Goal: Feedback & Contribution: Submit feedback/report problem

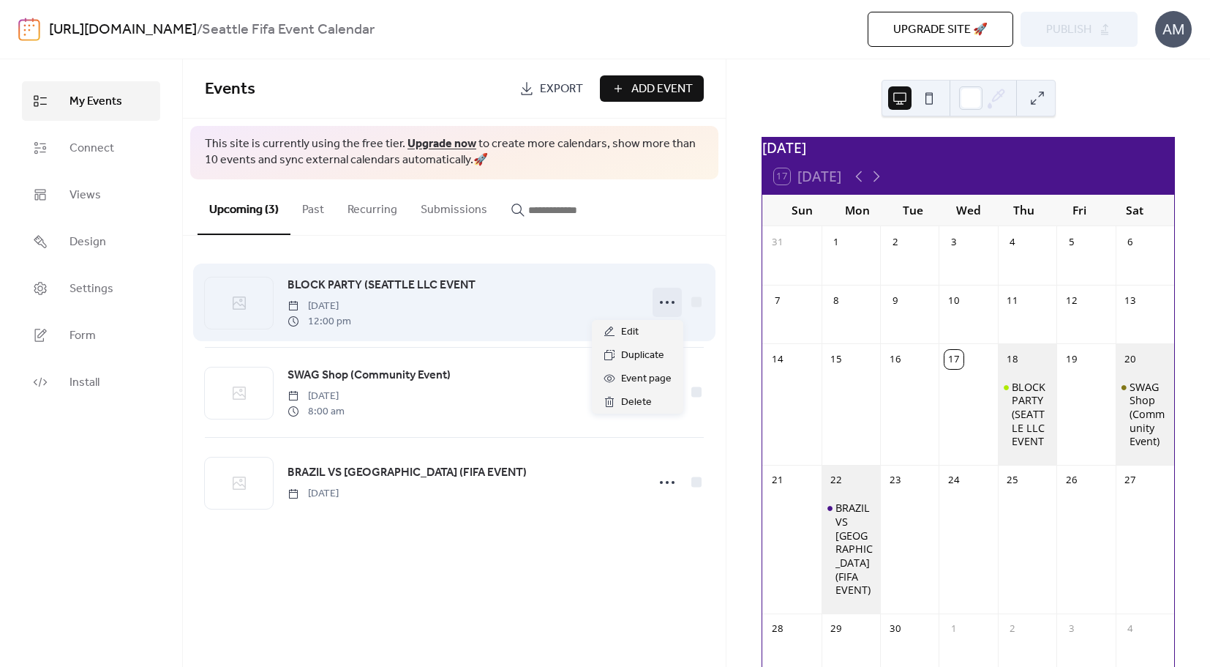
click at [662, 299] on icon at bounding box center [667, 302] width 23 height 23
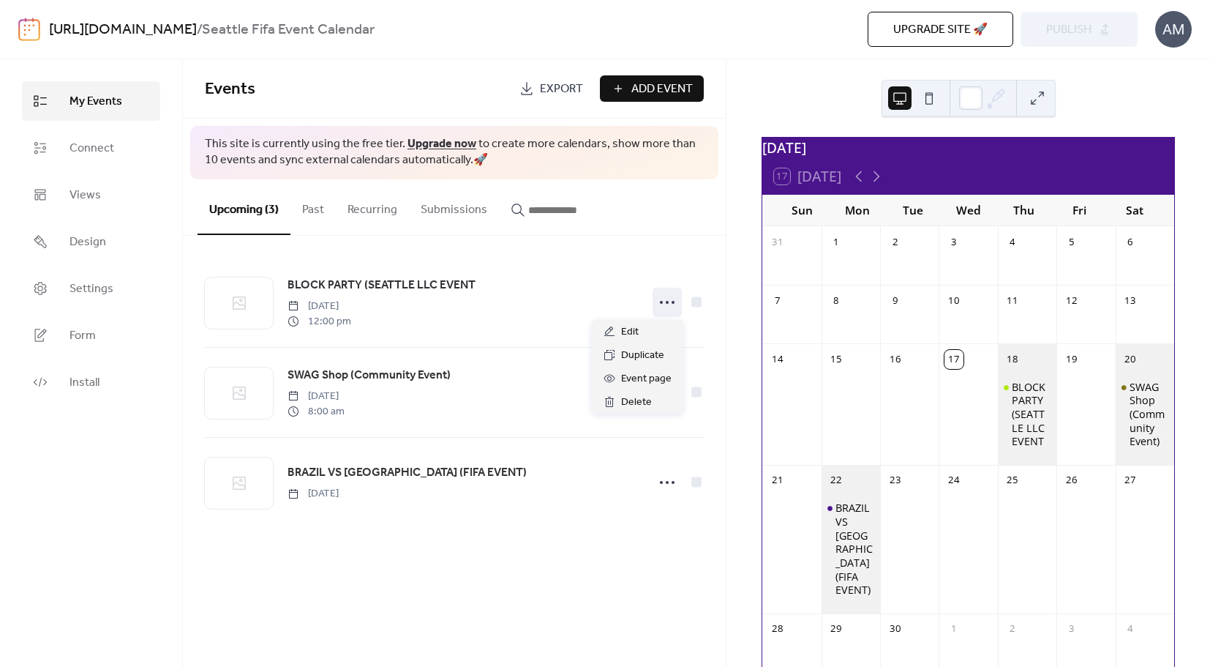
scroll to position [127, 0]
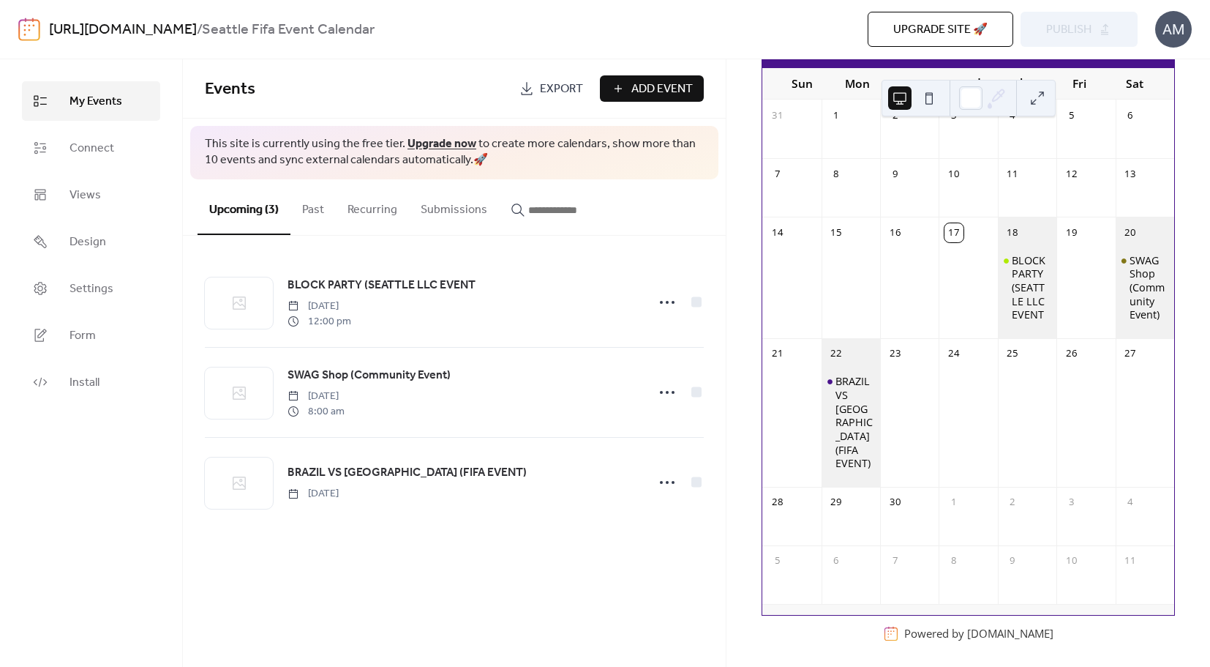
click at [968, 26] on span "Upgrade site 🚀" at bounding box center [941, 30] width 94 height 18
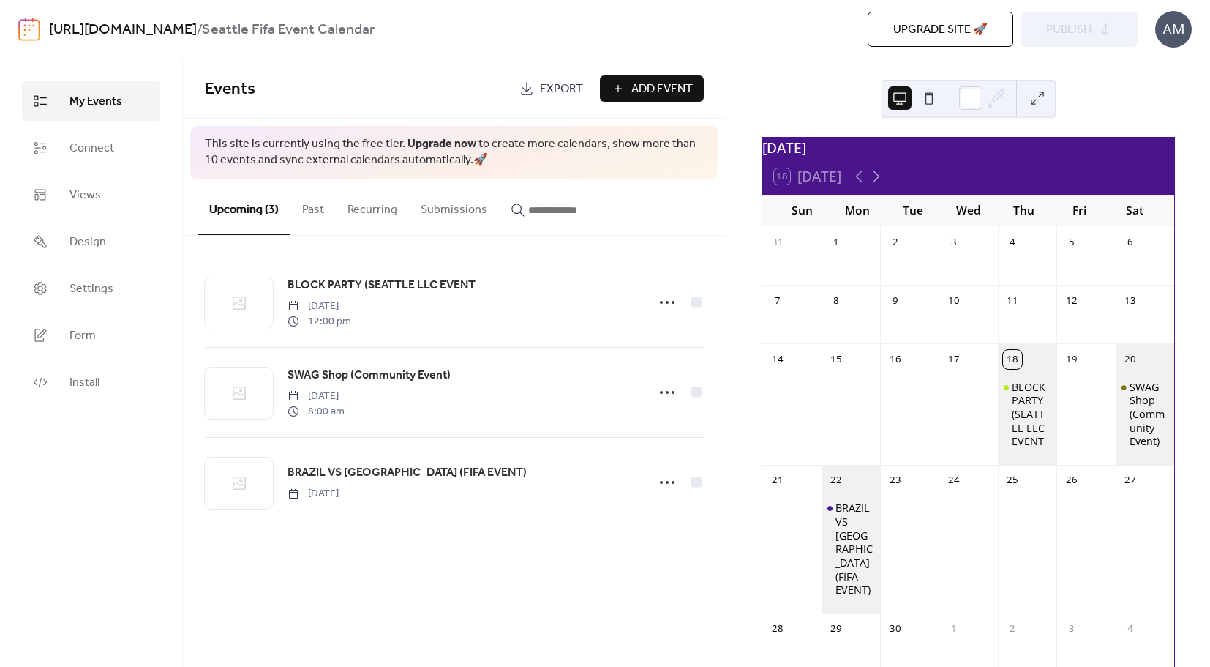
click at [443, 211] on button "Submissions" at bounding box center [454, 206] width 90 height 54
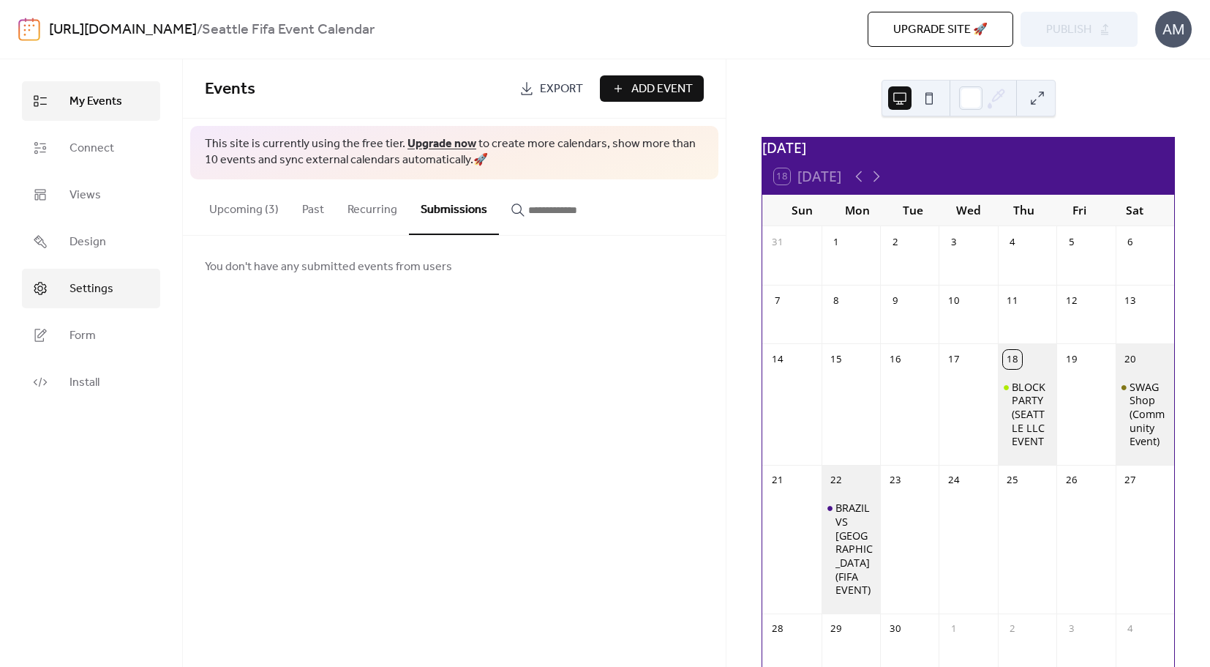
click at [114, 288] on link "Settings" at bounding box center [91, 289] width 138 height 40
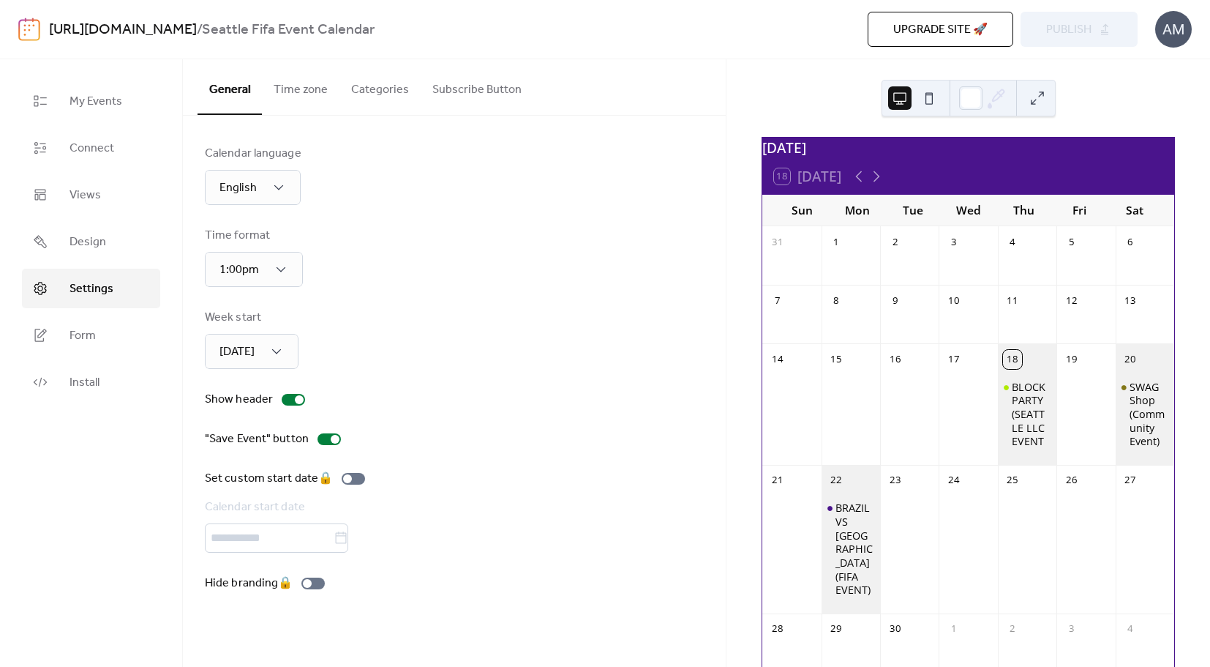
click at [455, 90] on button "Subscribe Button" at bounding box center [477, 86] width 113 height 54
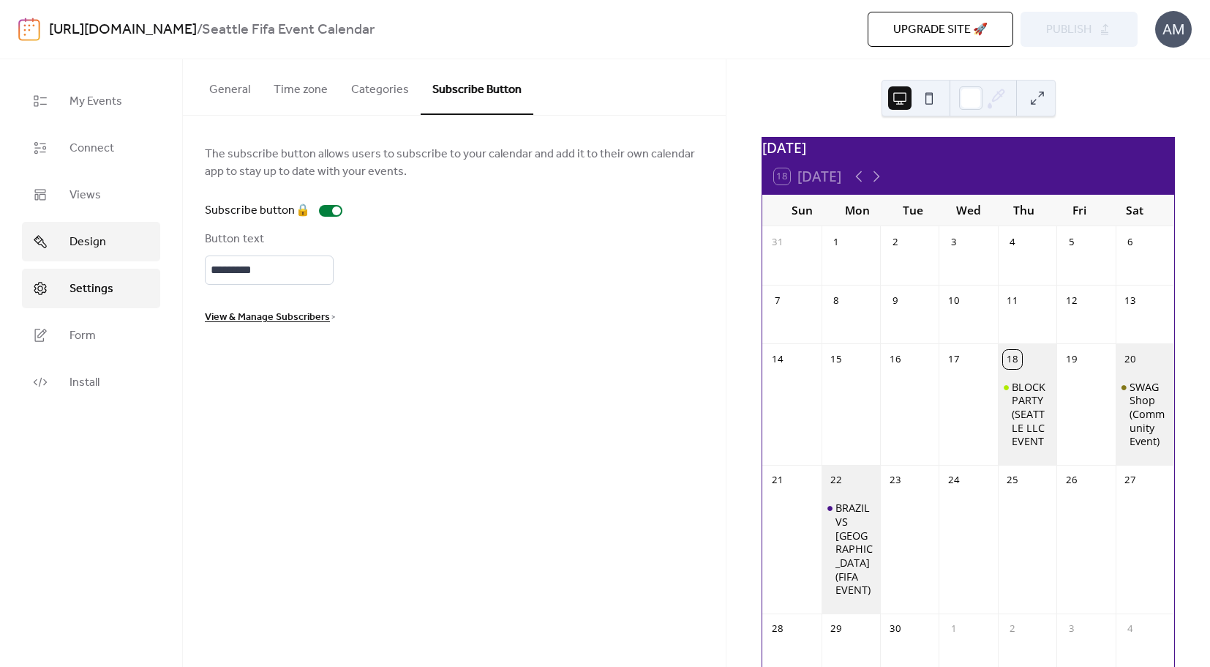
click at [120, 255] on link "Design" at bounding box center [91, 242] width 138 height 40
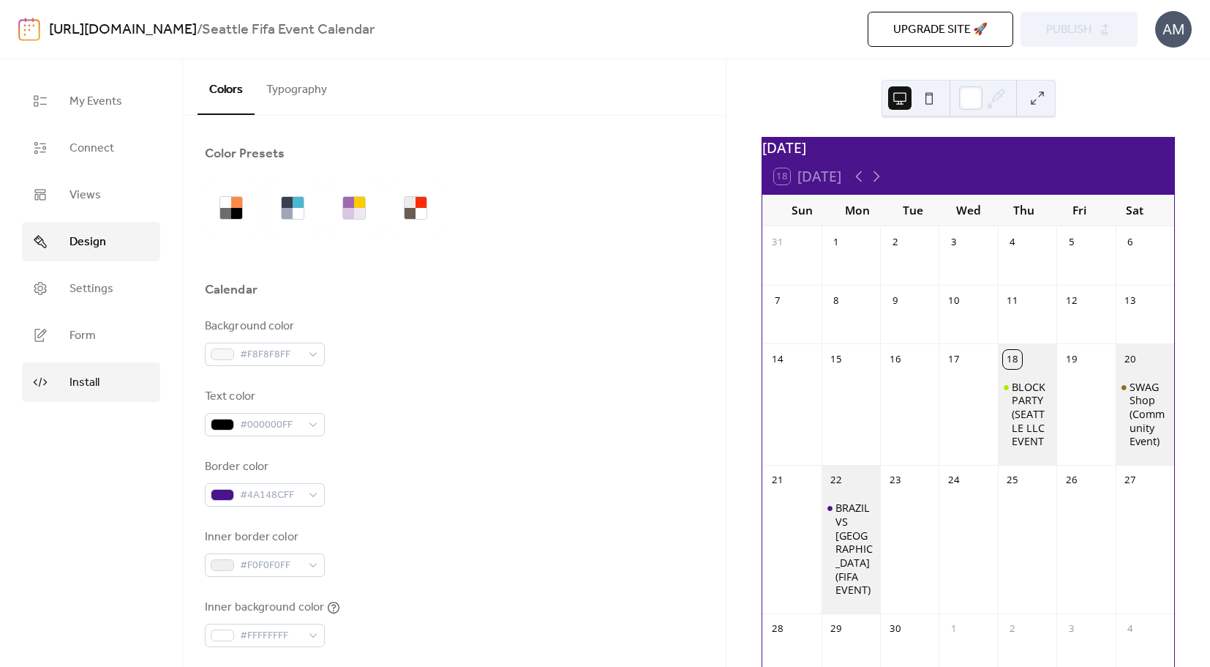
click at [119, 376] on link "Install" at bounding box center [91, 382] width 138 height 40
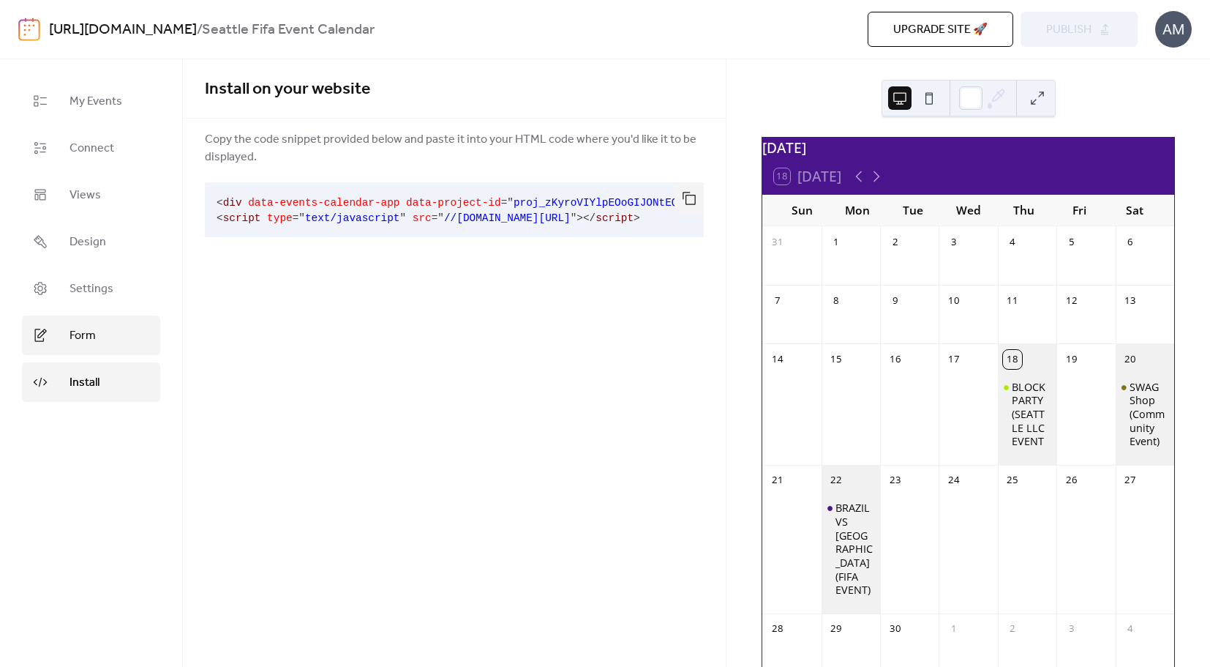
click at [118, 343] on link "Form" at bounding box center [91, 335] width 138 height 40
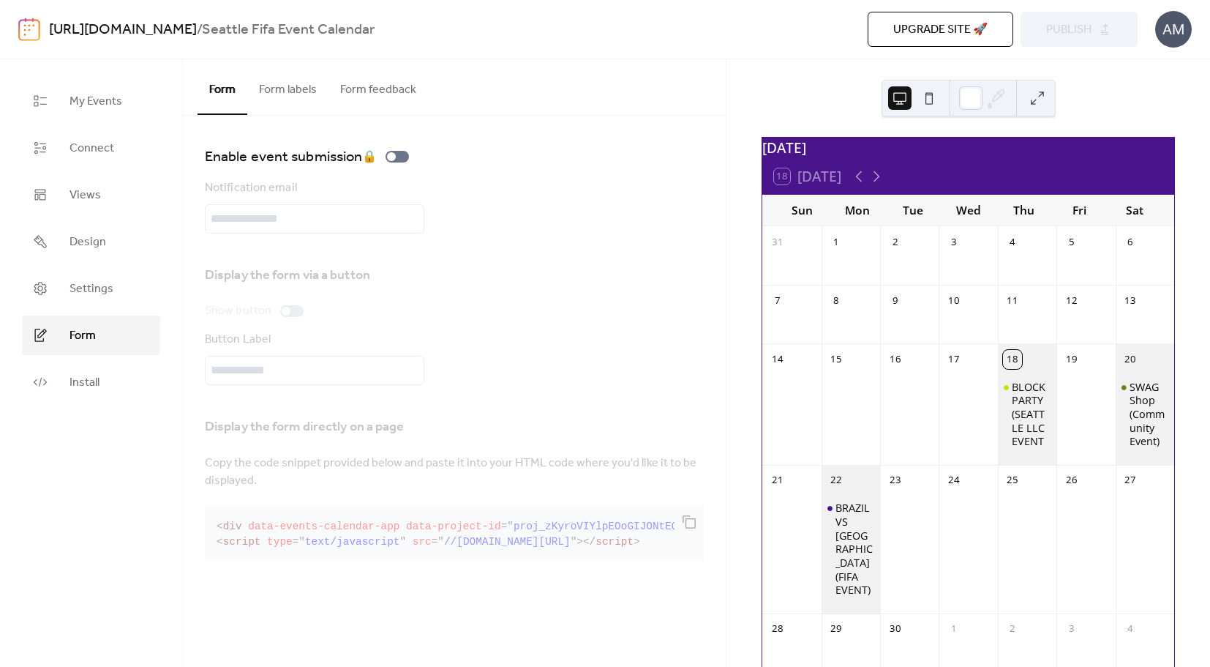
click at [383, 92] on button "Form feedback" at bounding box center [379, 86] width 100 height 54
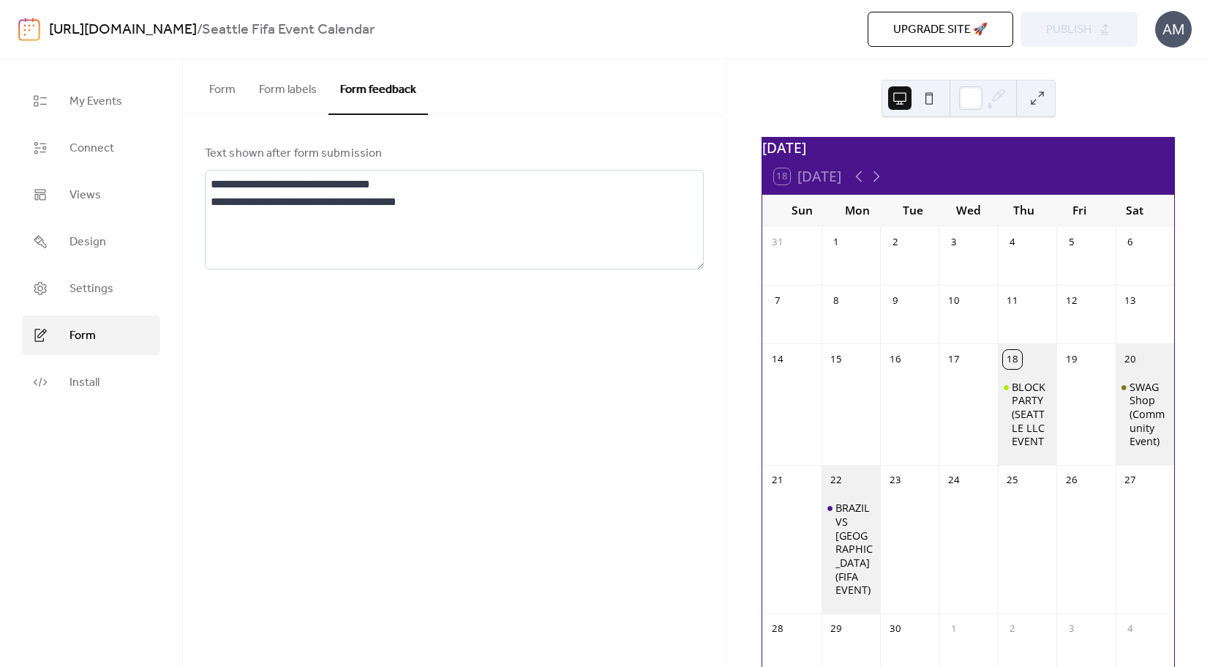
click at [281, 90] on button "Form labels" at bounding box center [287, 86] width 81 height 54
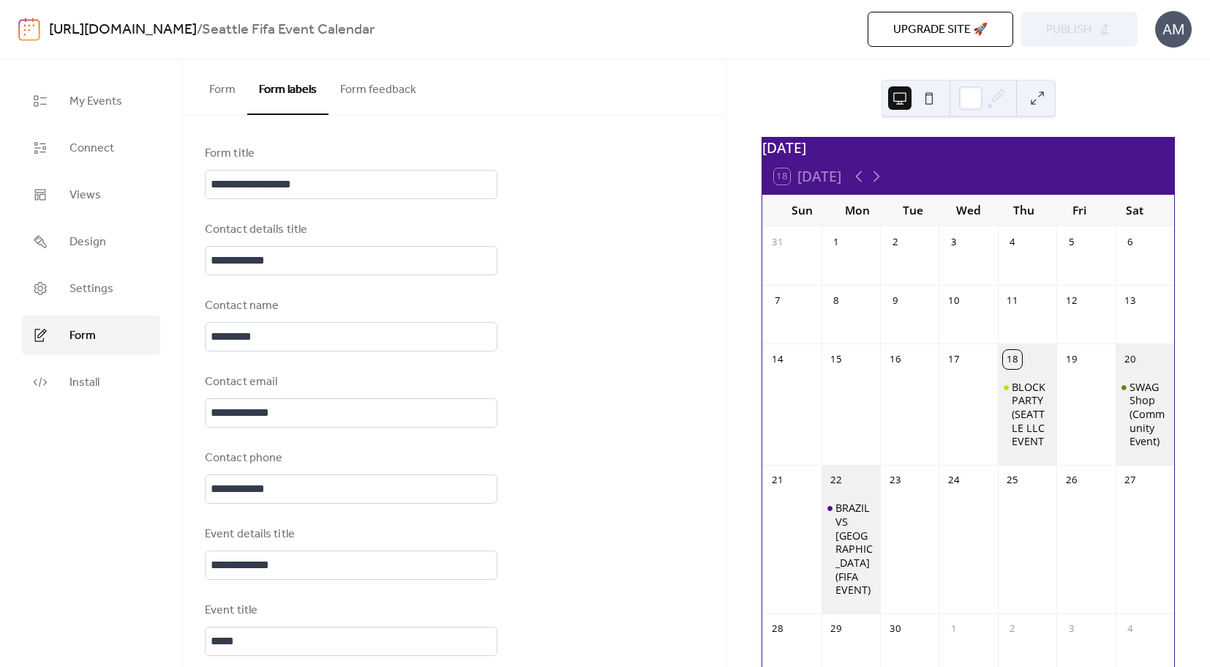
click at [380, 94] on button "Form feedback" at bounding box center [379, 86] width 100 height 54
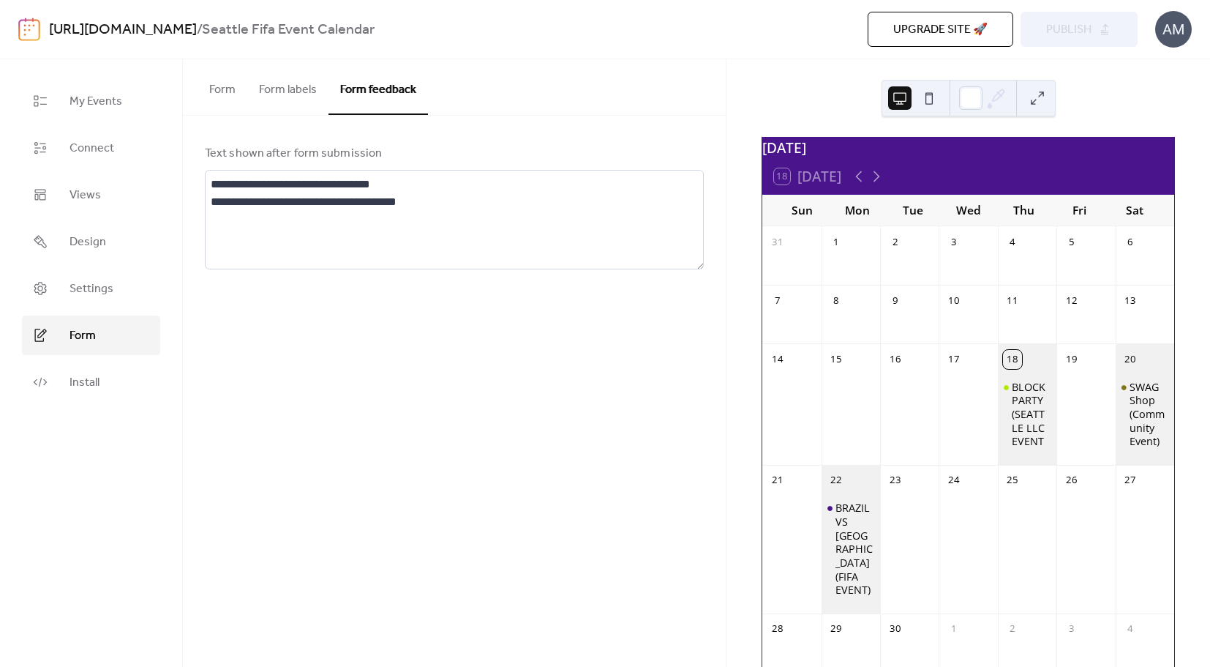
click at [290, 94] on button "Form labels" at bounding box center [287, 86] width 81 height 54
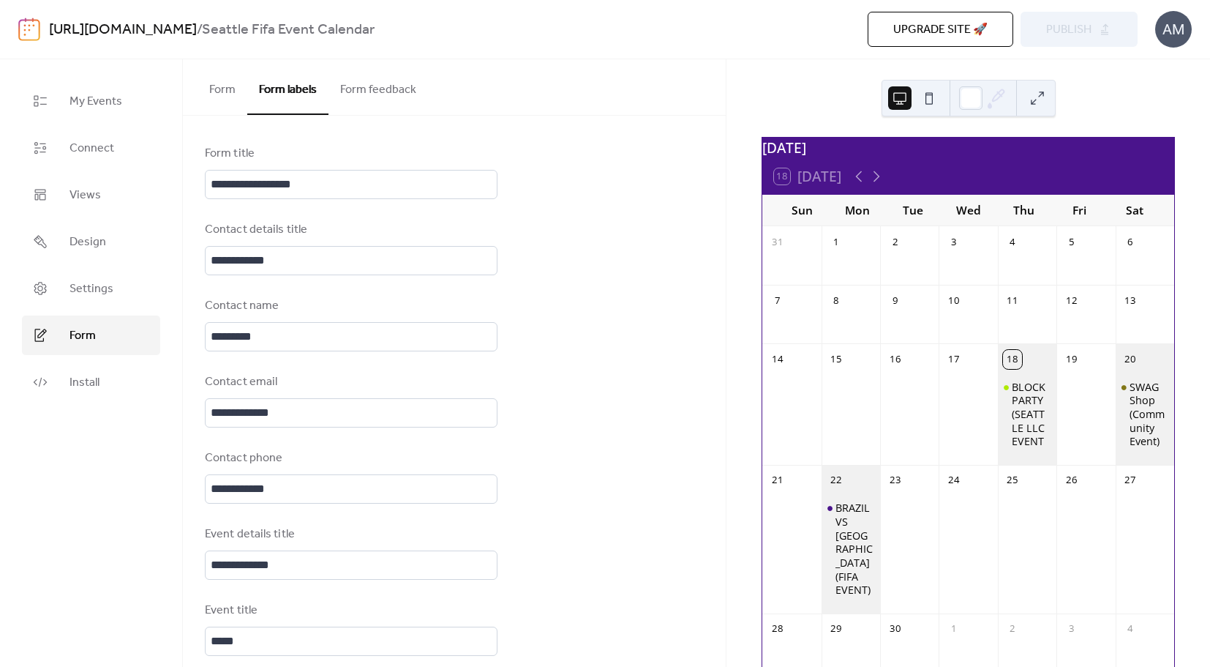
click at [383, 92] on button "Form feedback" at bounding box center [379, 86] width 100 height 54
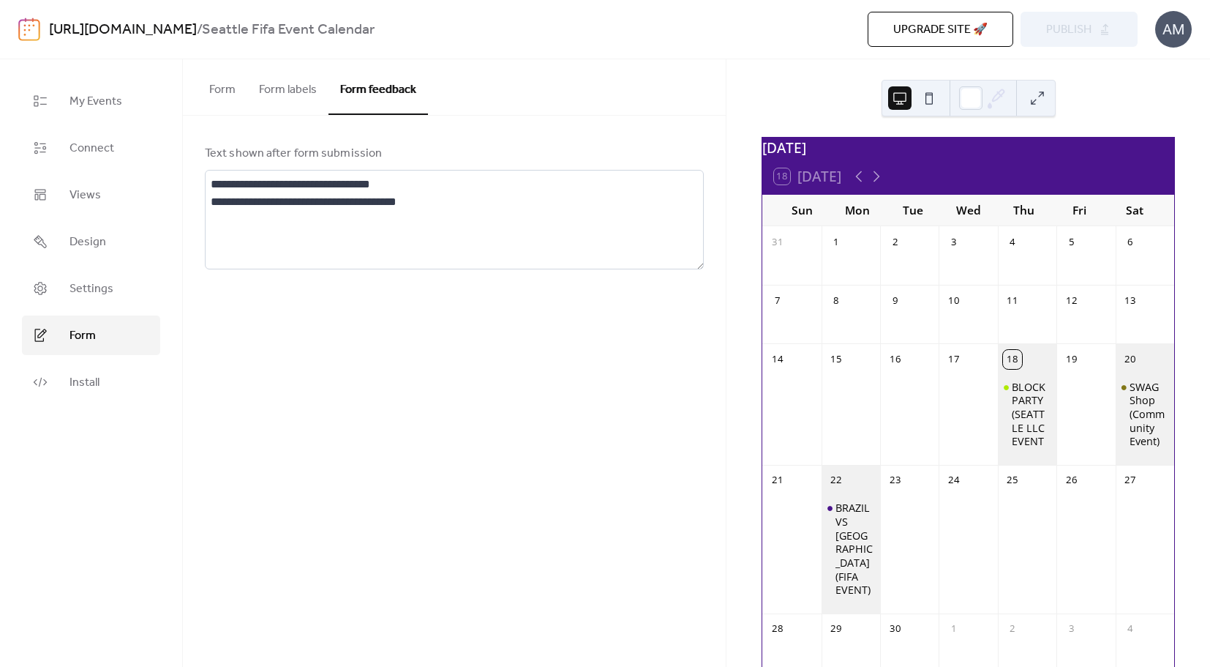
click at [263, 96] on button "Form labels" at bounding box center [287, 86] width 81 height 54
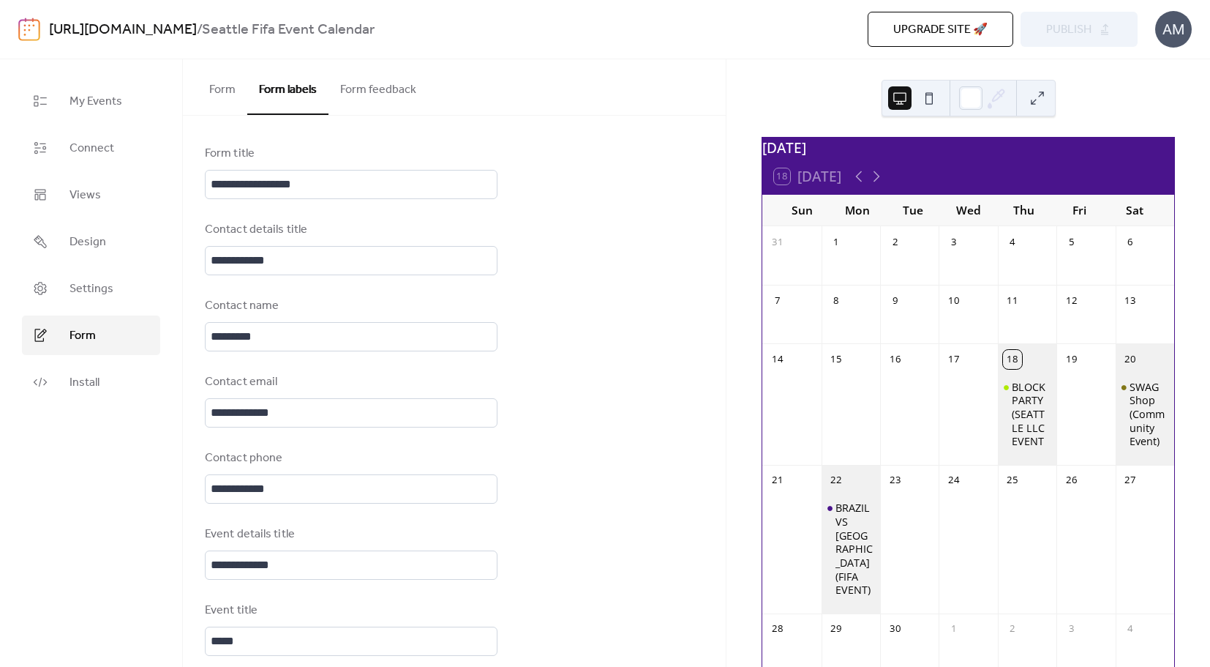
click at [228, 94] on button "Form" at bounding box center [223, 86] width 50 height 54
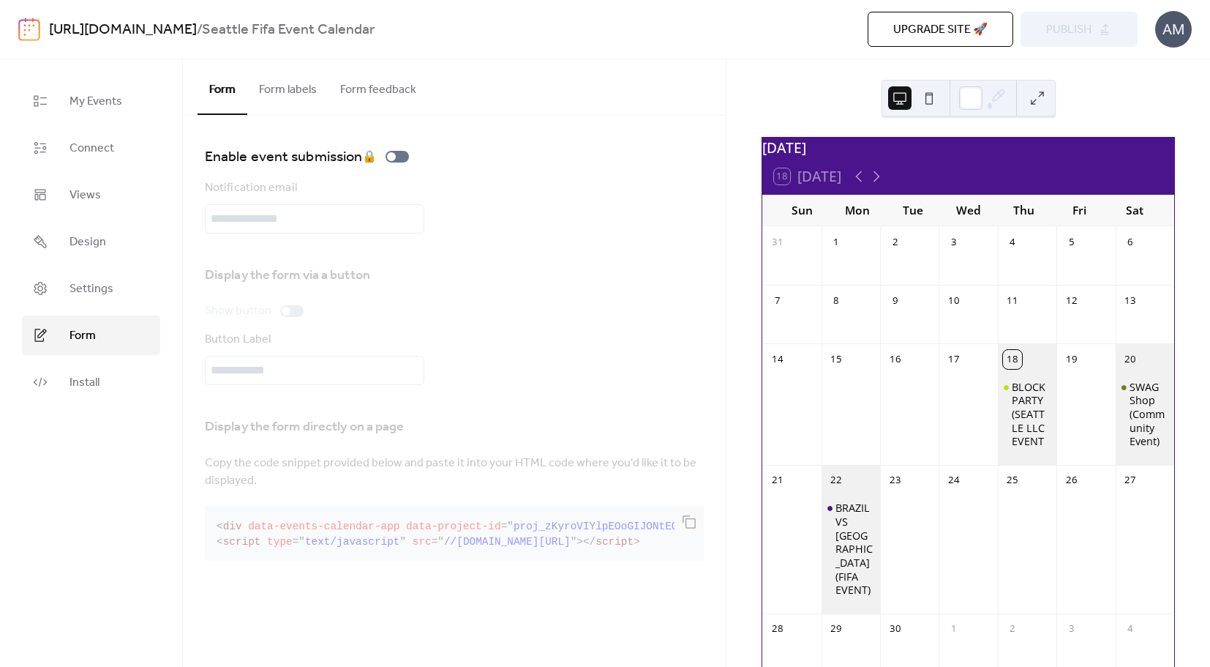
drag, startPoint x: 286, startPoint y: 83, endPoint x: 302, endPoint y: 84, distance: 16.1
click at [287, 83] on button "Form labels" at bounding box center [287, 86] width 81 height 54
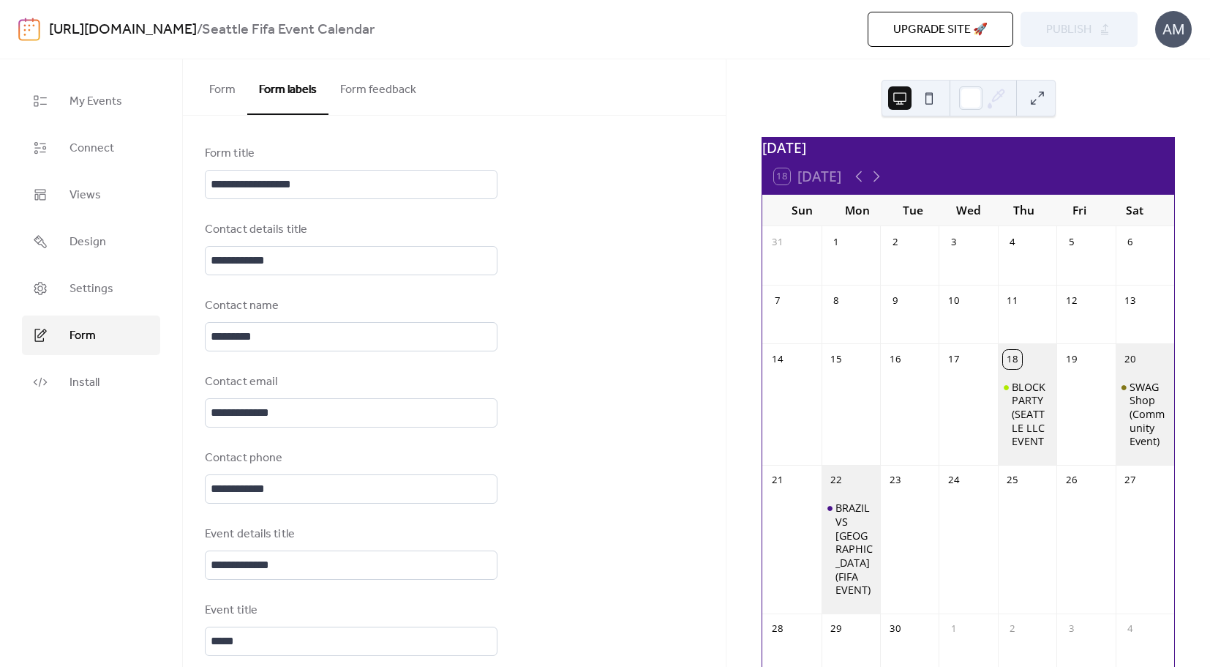
click at [390, 92] on button "Form feedback" at bounding box center [379, 86] width 100 height 54
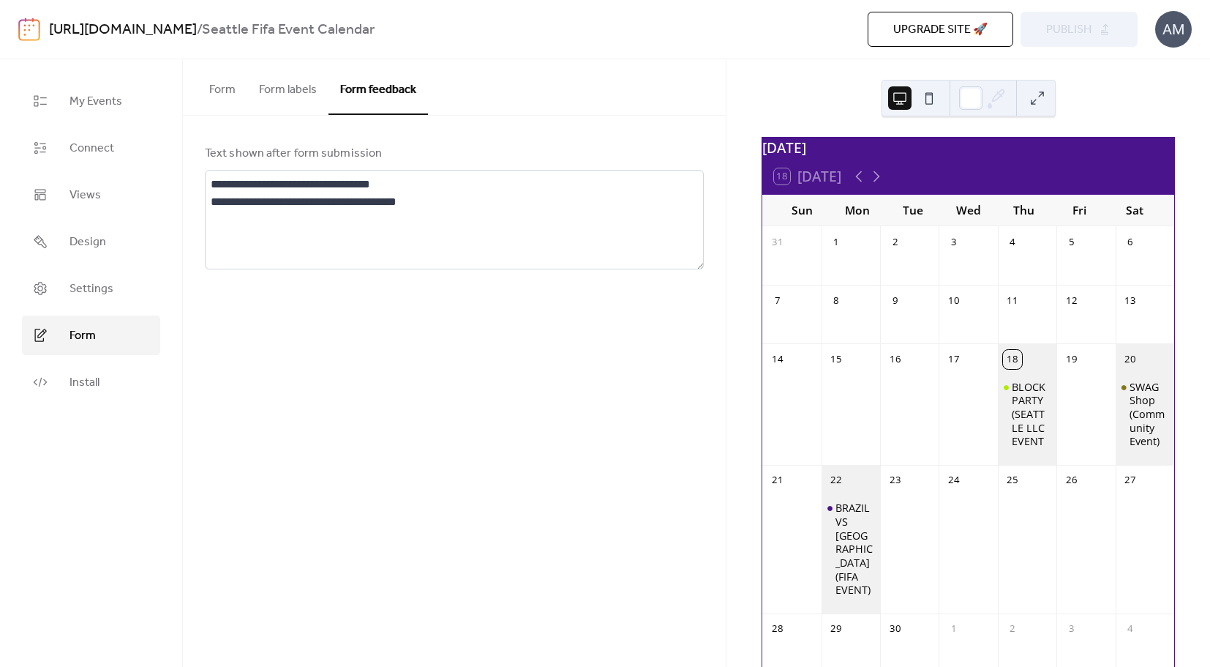
click at [938, 26] on span "Upgrade site 🚀" at bounding box center [941, 30] width 94 height 18
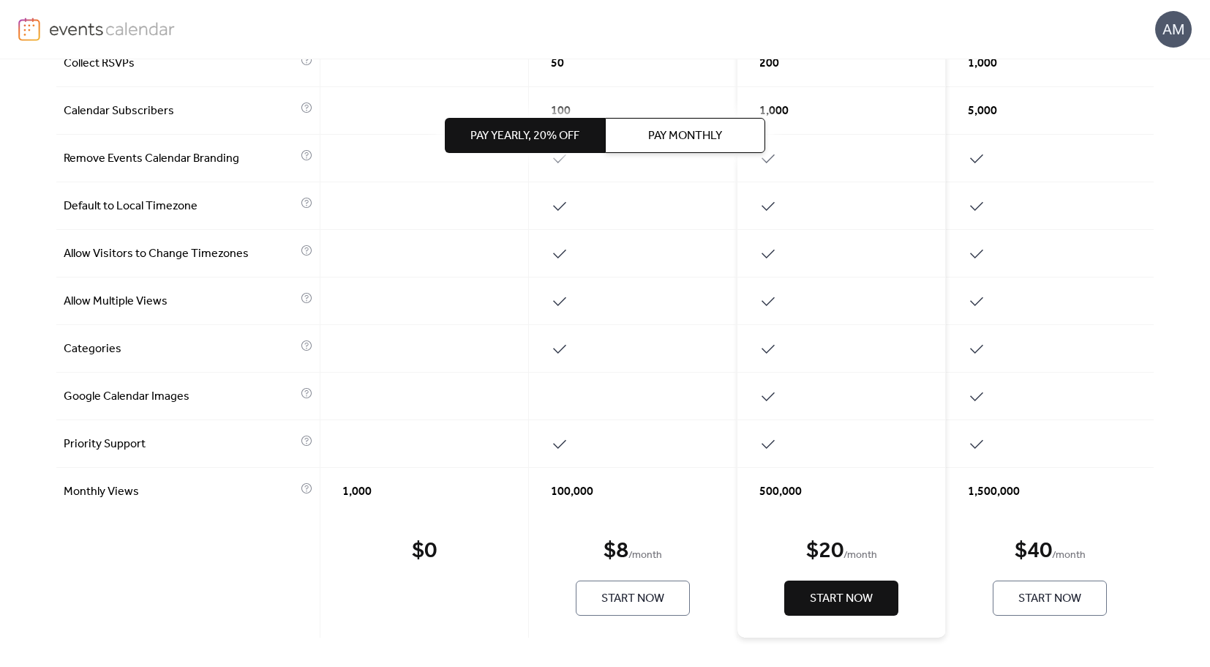
scroll to position [579, 0]
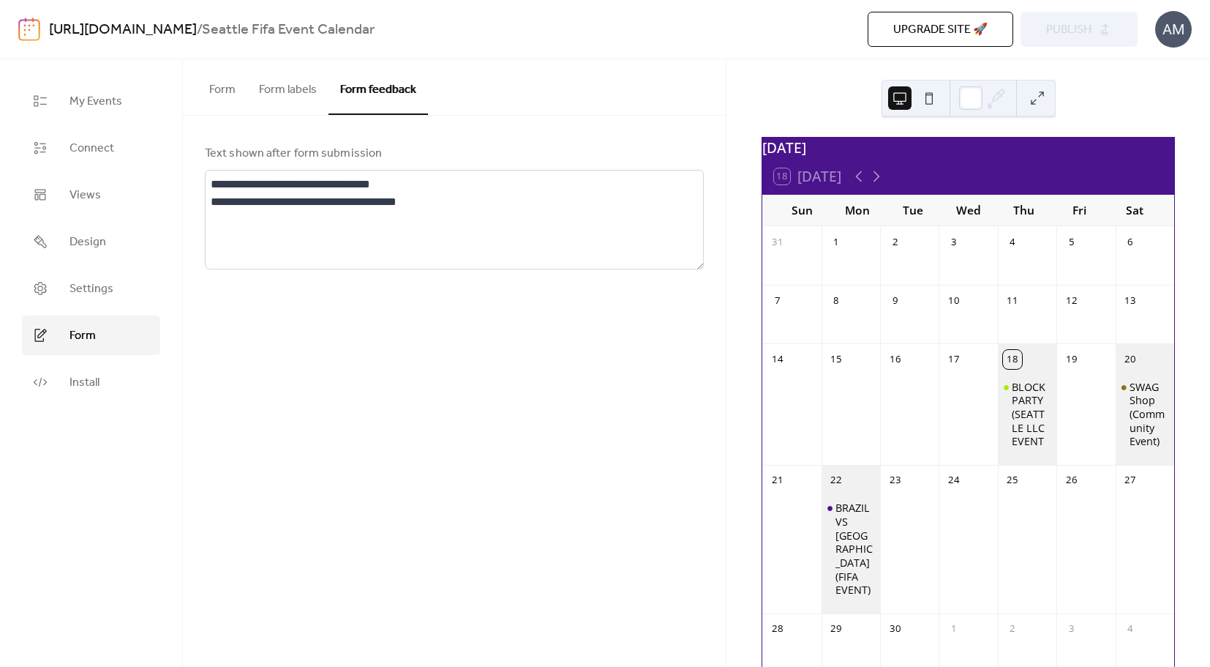
click at [299, 89] on button "Form labels" at bounding box center [287, 86] width 81 height 54
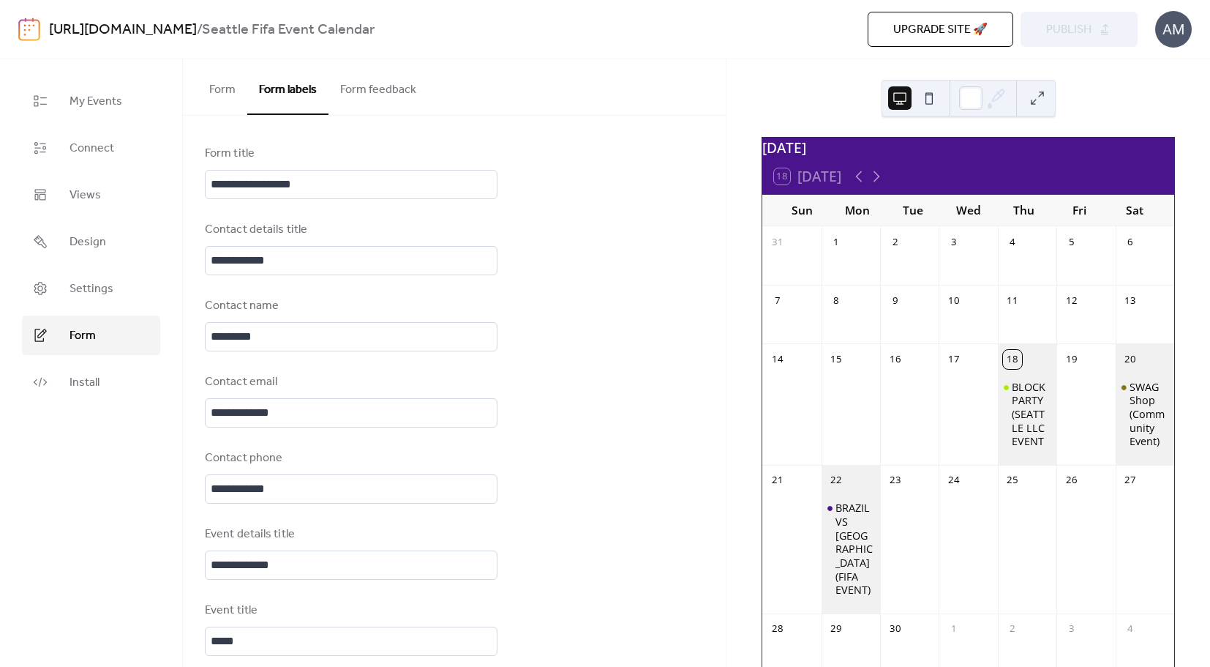
click at [370, 94] on button "Form feedback" at bounding box center [379, 86] width 100 height 54
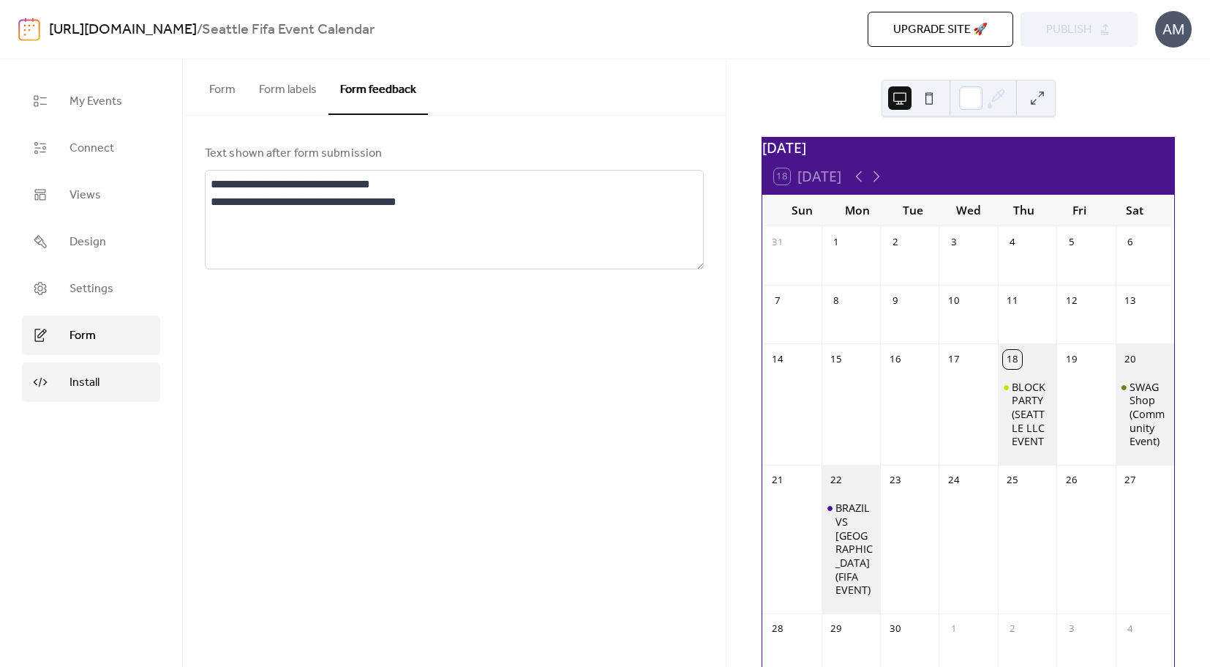
click at [113, 378] on link "Install" at bounding box center [91, 382] width 138 height 40
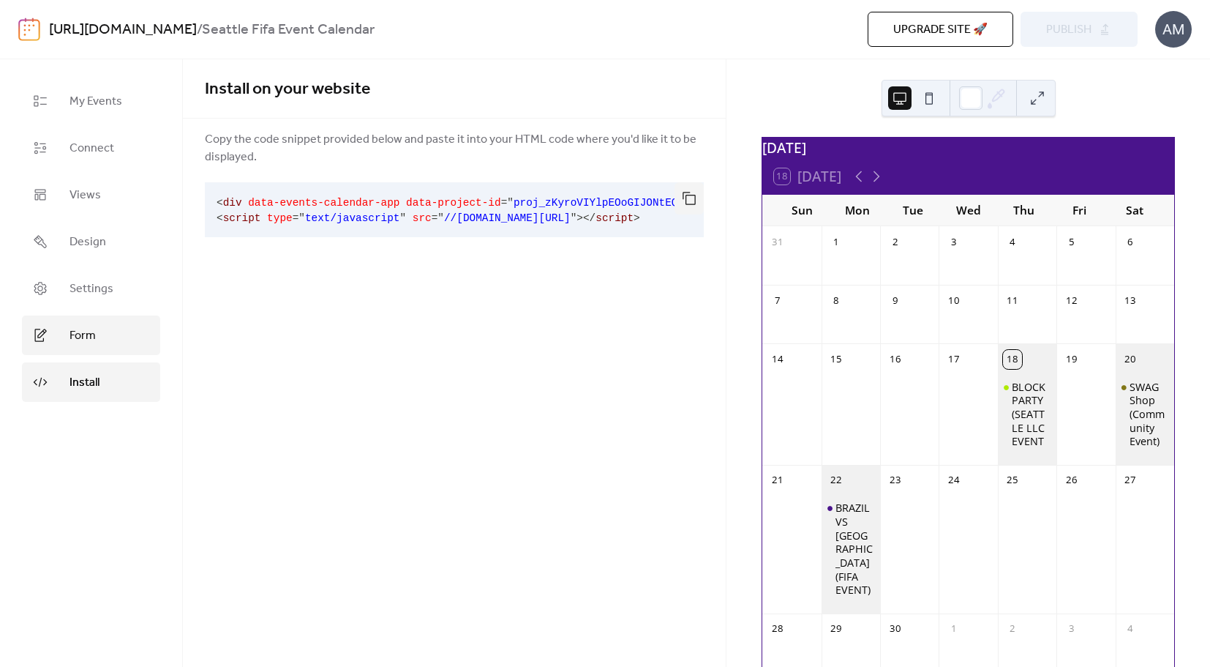
click at [111, 337] on link "Form" at bounding box center [91, 335] width 138 height 40
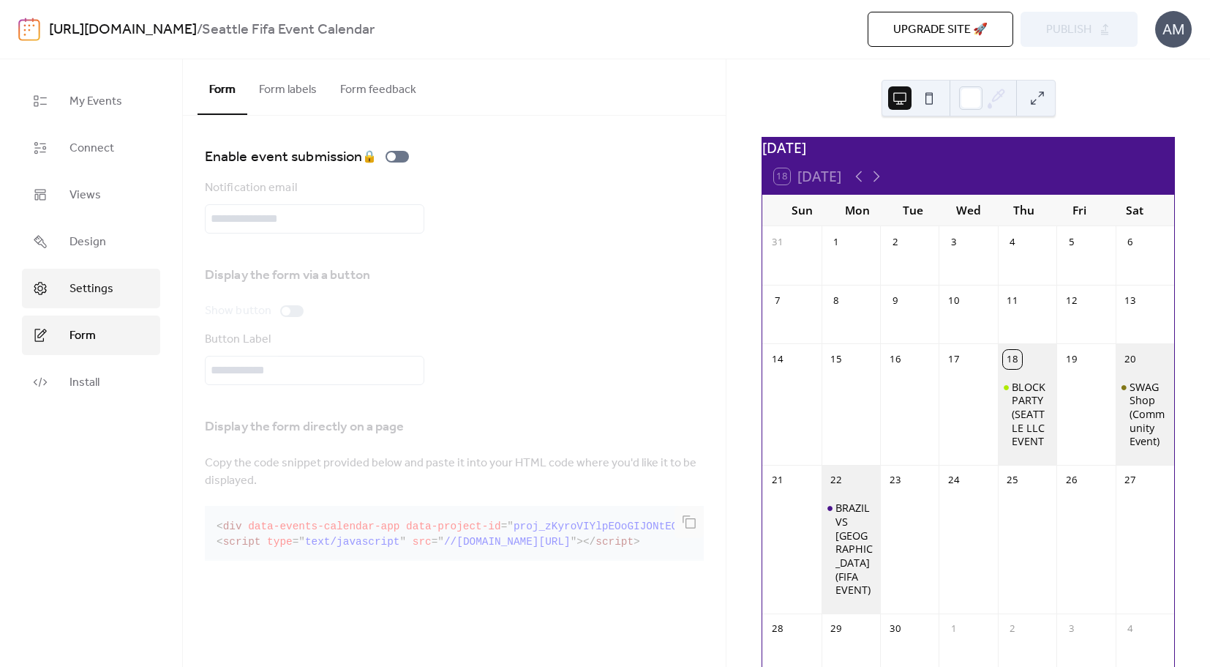
click at [106, 298] on span "Settings" at bounding box center [92, 289] width 44 height 18
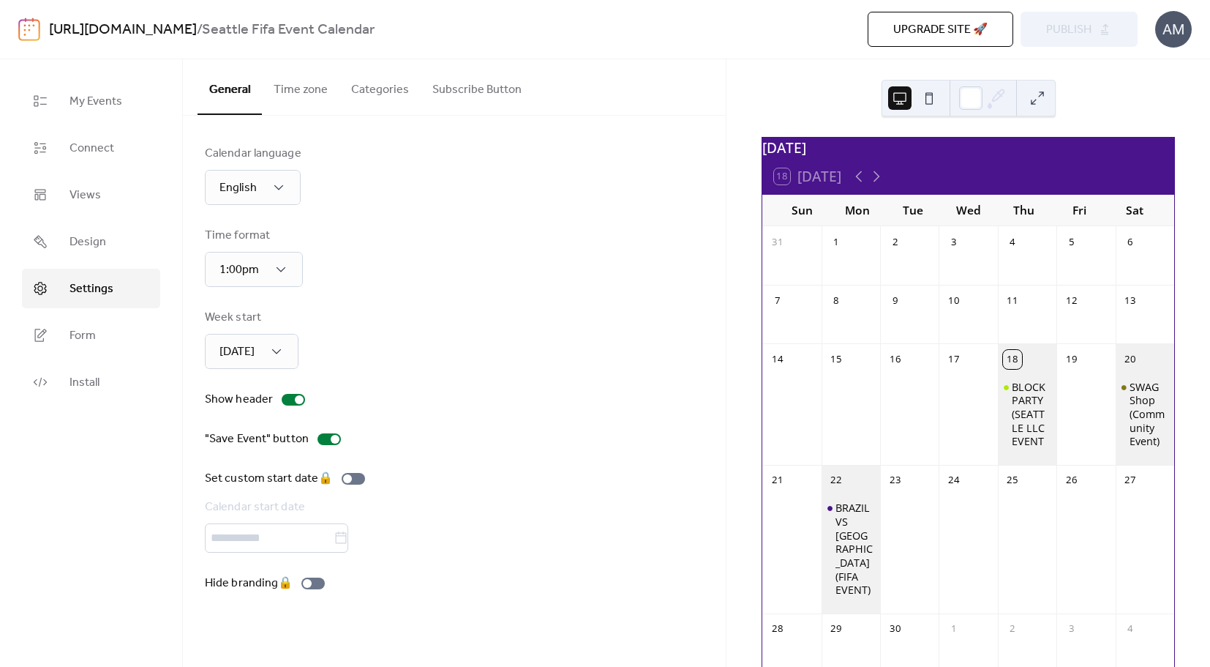
click at [323, 99] on button "Time zone" at bounding box center [301, 86] width 78 height 54
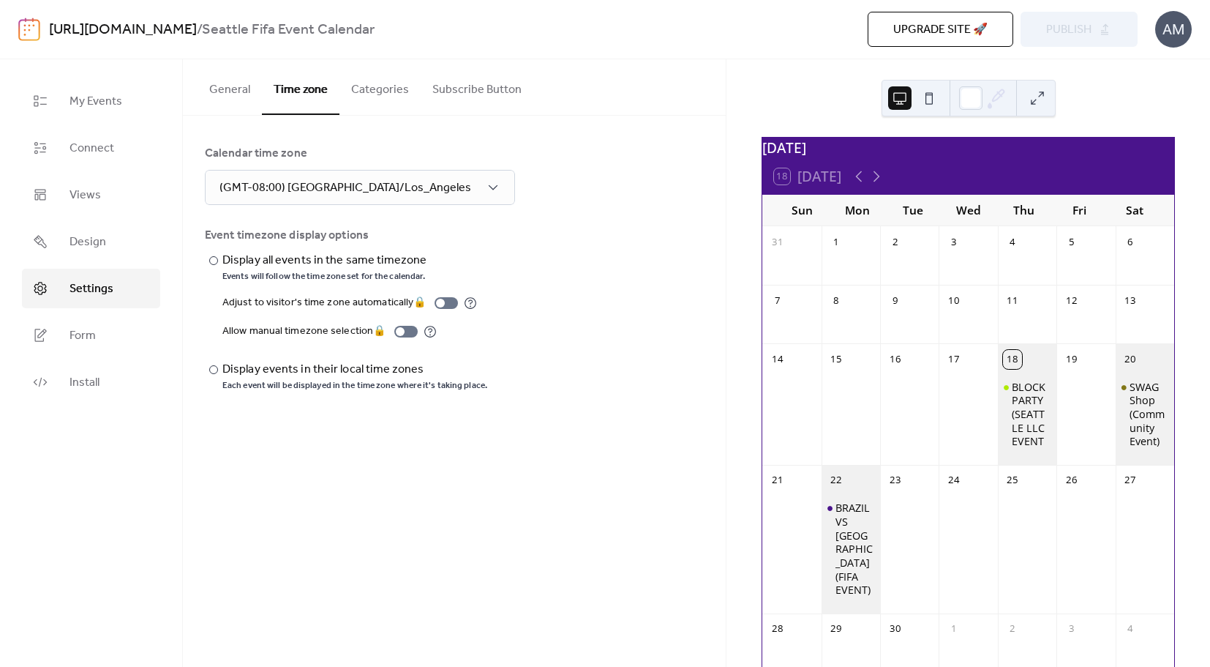
click at [386, 97] on button "Categories" at bounding box center [380, 86] width 81 height 54
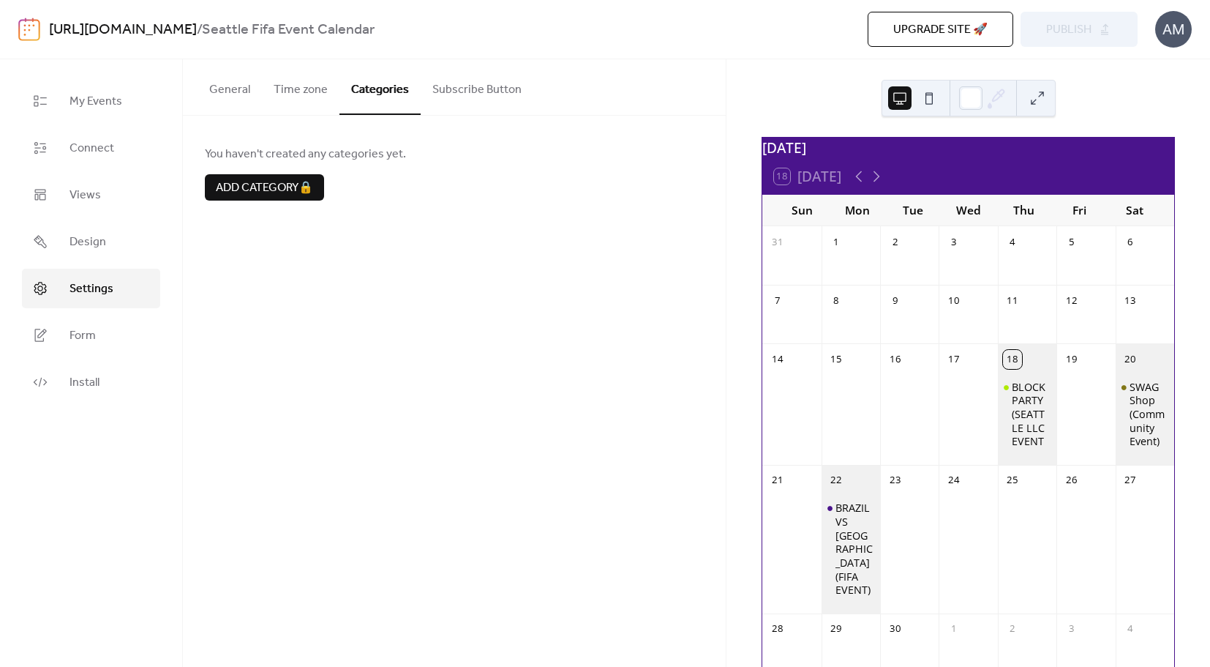
click at [484, 97] on button "Subscribe Button" at bounding box center [477, 86] width 113 height 54
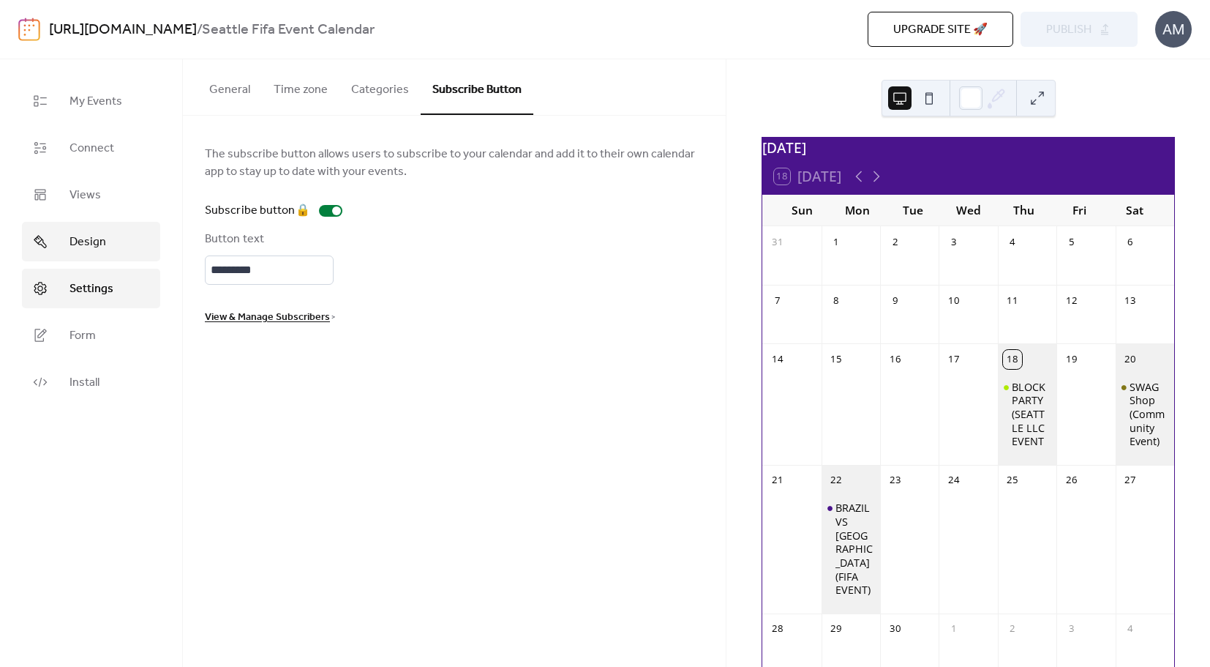
click at [94, 250] on span "Design" at bounding box center [88, 242] width 37 height 18
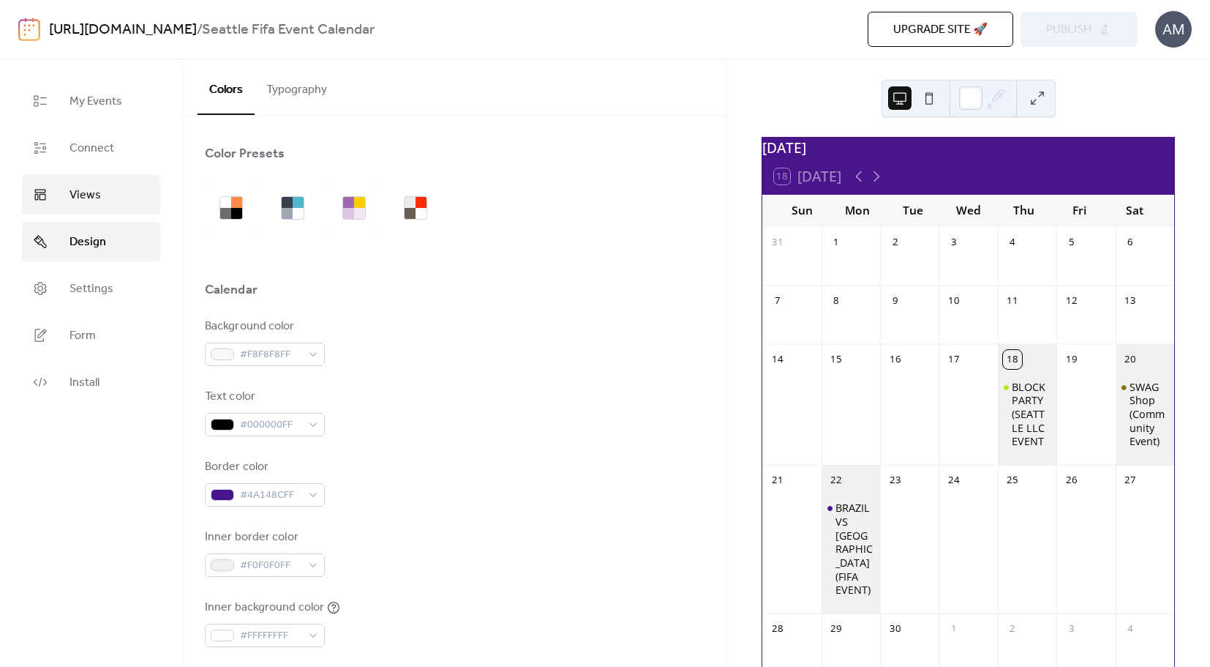
click at [80, 199] on span "Views" at bounding box center [85, 196] width 31 height 18
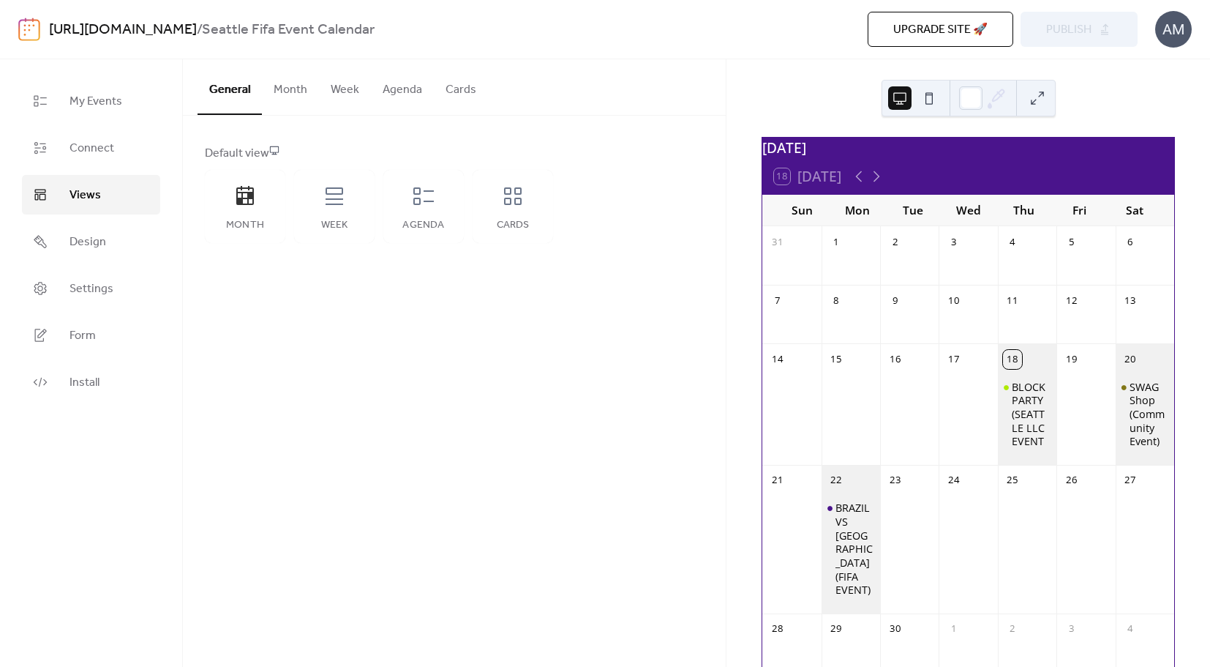
click at [1175, 29] on div "AM" at bounding box center [1174, 29] width 37 height 37
click at [1165, 96] on span "Contact Us" at bounding box center [1152, 95] width 58 height 18
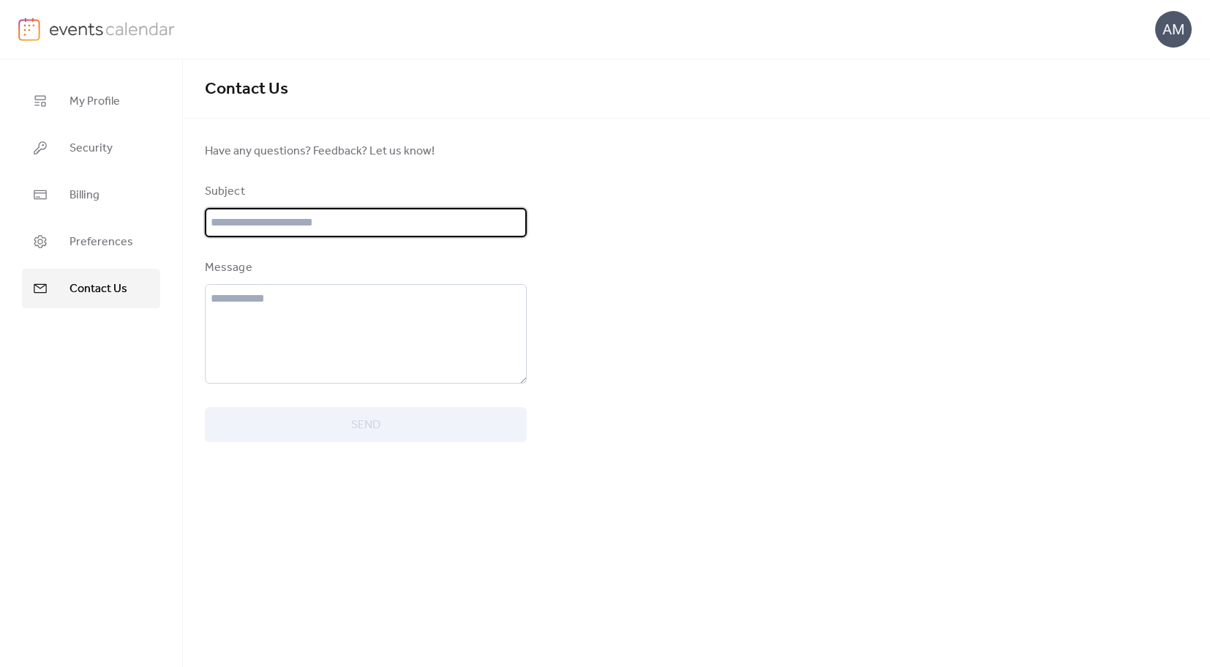
click at [300, 222] on input "text" at bounding box center [366, 222] width 322 height 29
click at [294, 217] on input "**********" at bounding box center [366, 222] width 322 height 29
click at [376, 219] on input "**********" at bounding box center [366, 222] width 322 height 29
type input "**********"
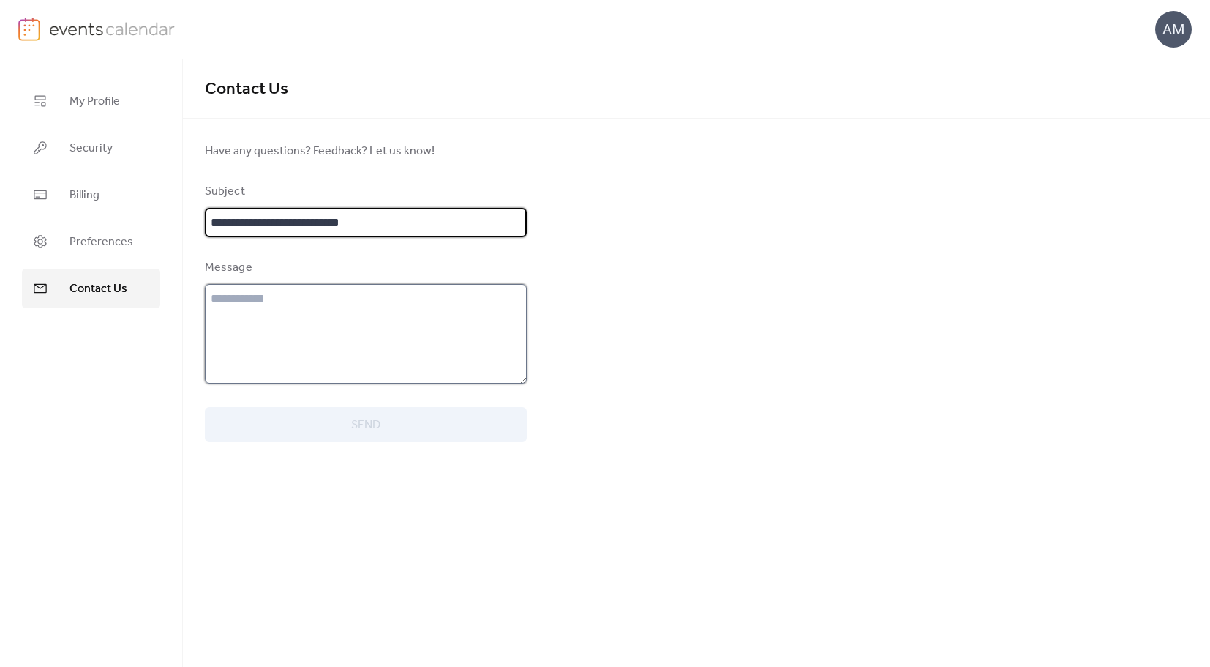
scroll to position [0, 0]
click at [312, 315] on textarea at bounding box center [366, 334] width 322 height 100
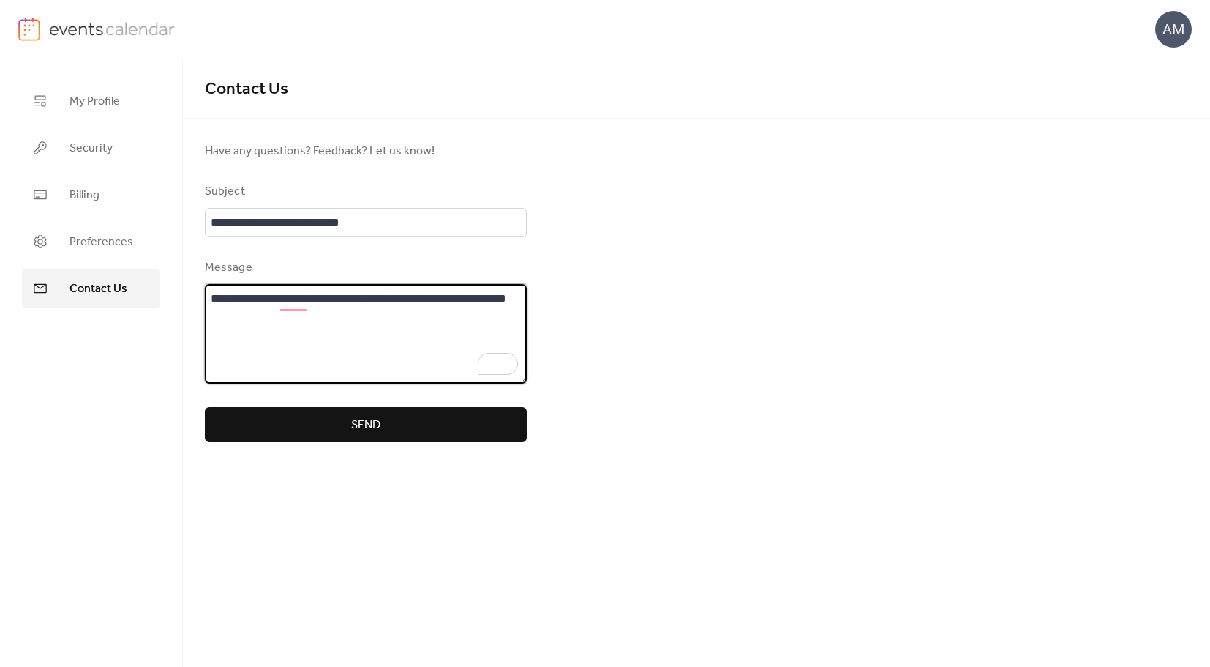
type textarea "**********"
click at [353, 424] on span "Send" at bounding box center [365, 425] width 29 height 18
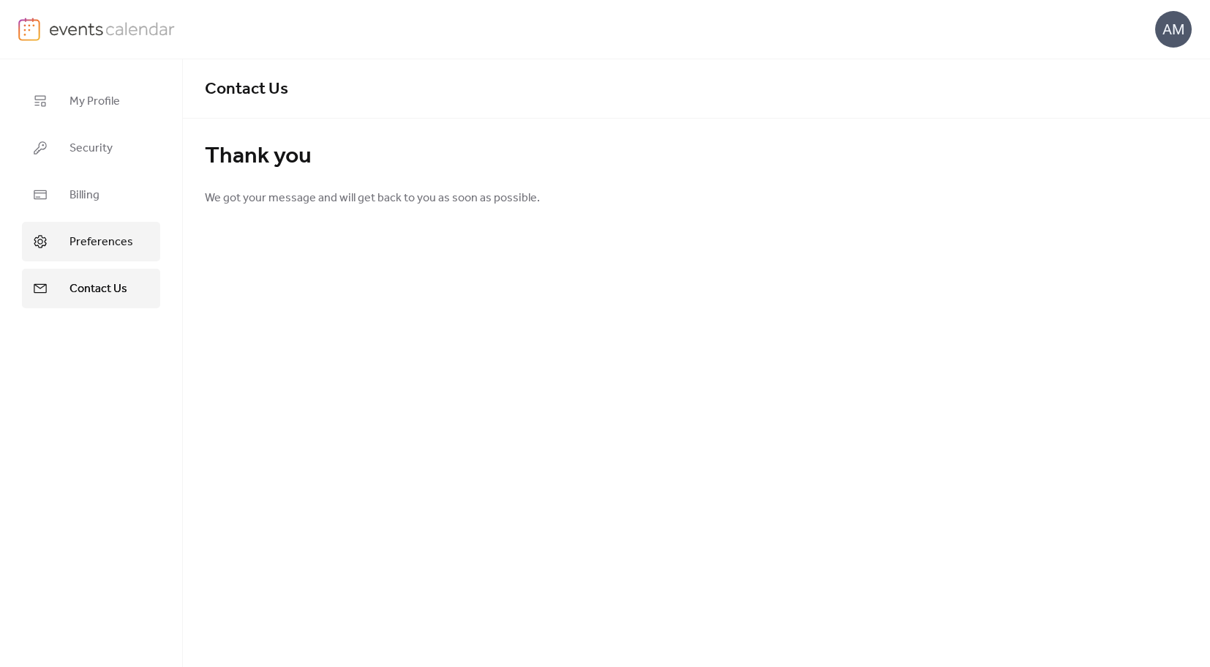
click at [128, 243] on span "Preferences" at bounding box center [102, 242] width 64 height 18
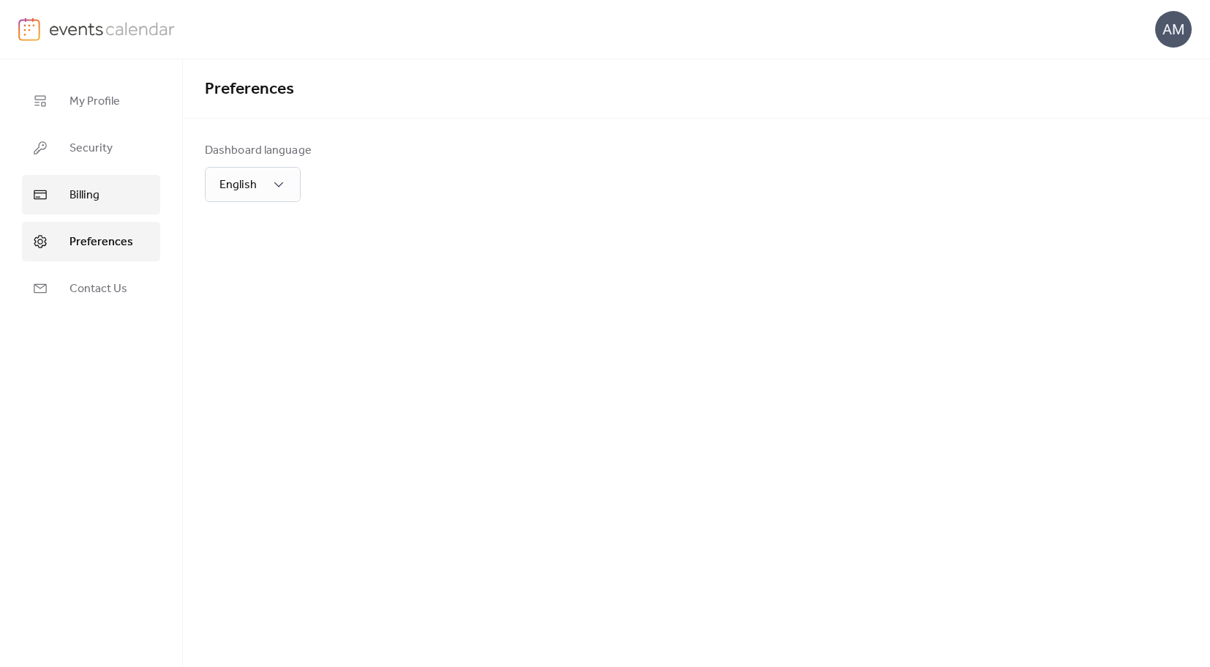
click at [102, 203] on link "Billing" at bounding box center [91, 195] width 138 height 40
click at [102, 174] on ul "My Profile Security Billing Preferences Contact Us" at bounding box center [91, 194] width 138 height 227
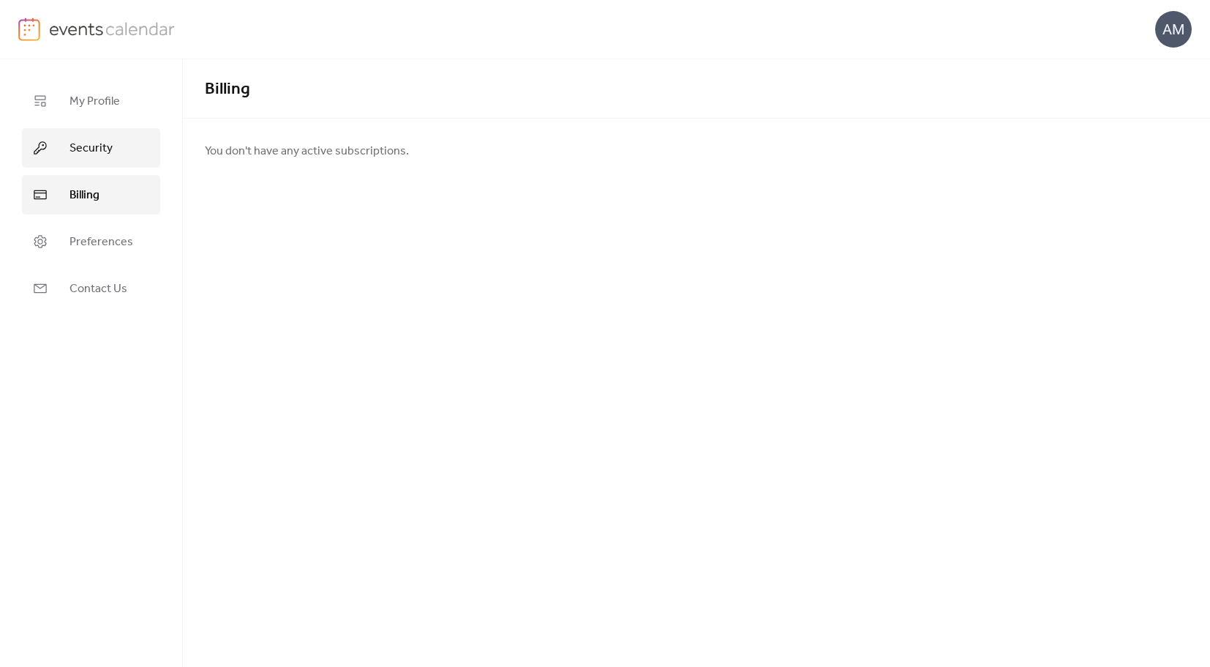
click at [105, 146] on span "Security" at bounding box center [91, 149] width 43 height 18
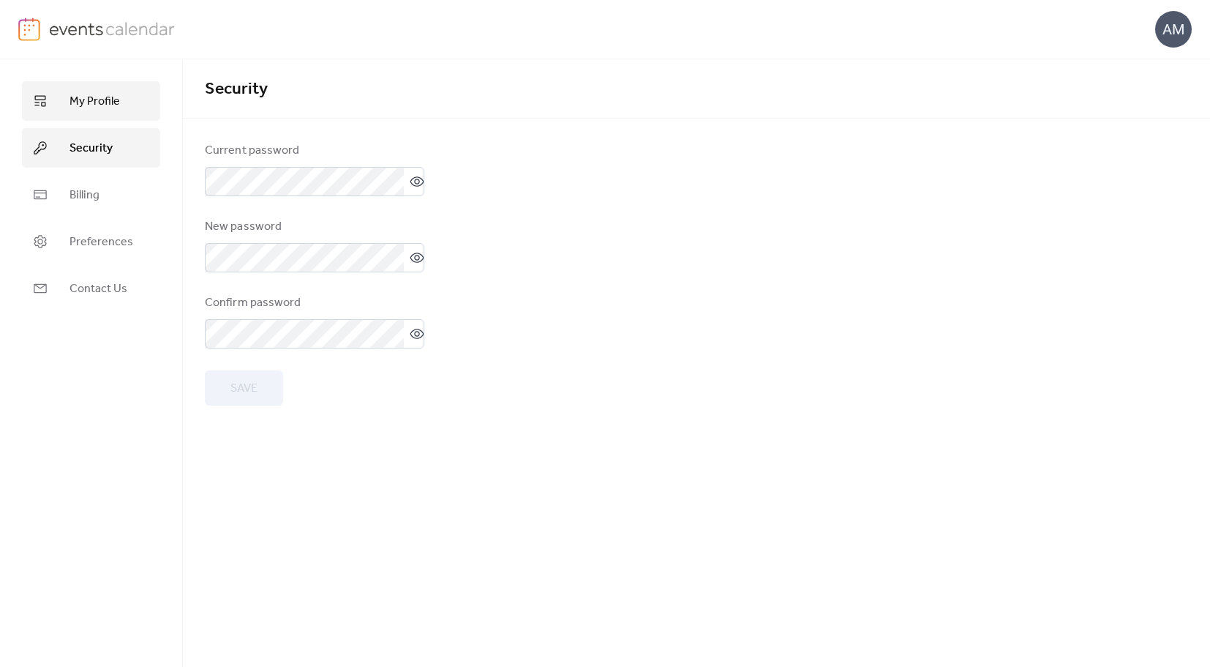
click at [94, 105] on span "My Profile" at bounding box center [95, 102] width 50 height 18
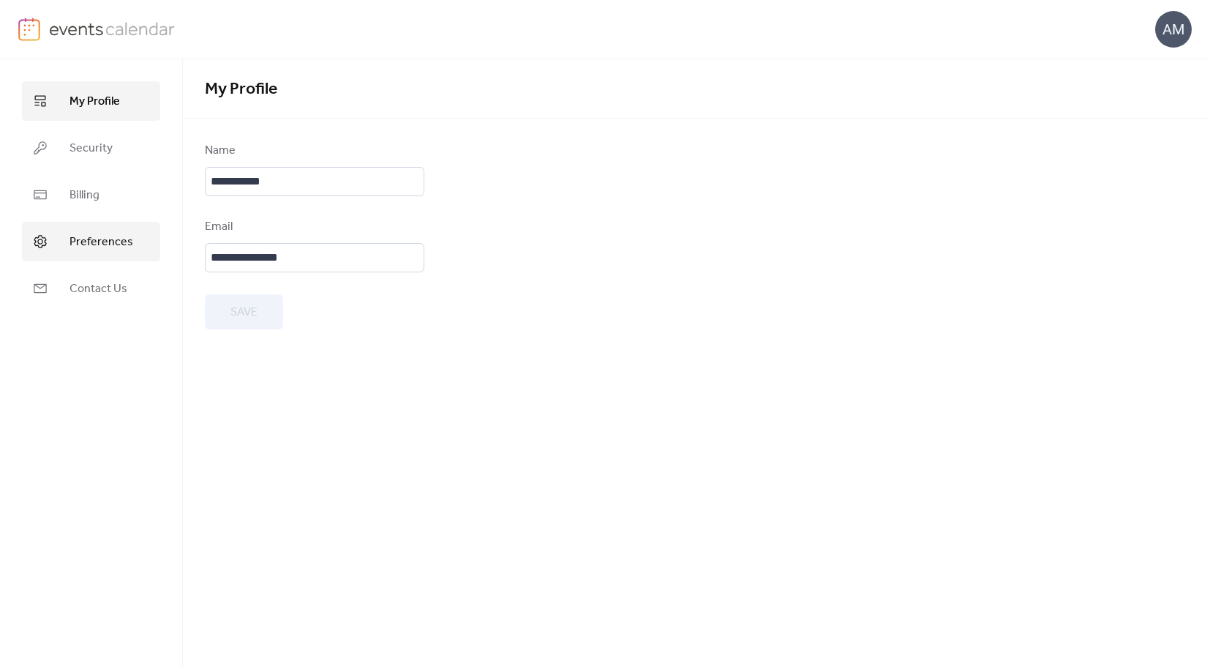
click at [104, 239] on span "Preferences" at bounding box center [102, 242] width 64 height 18
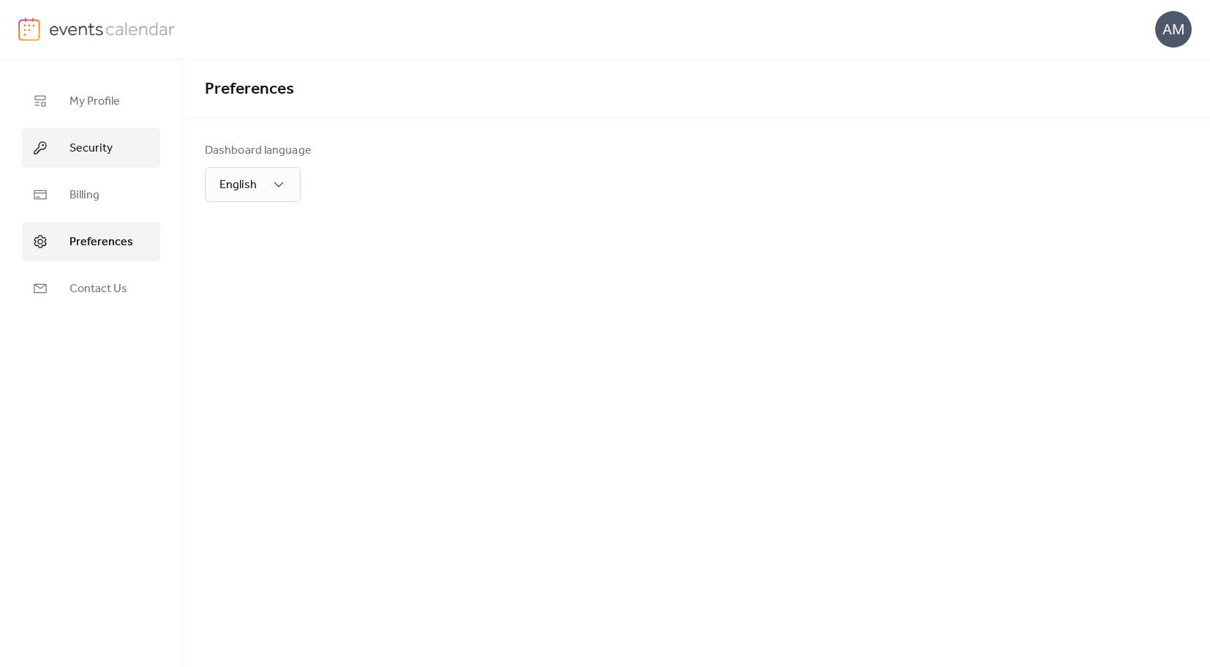
click at [105, 141] on span "Security" at bounding box center [91, 149] width 43 height 18
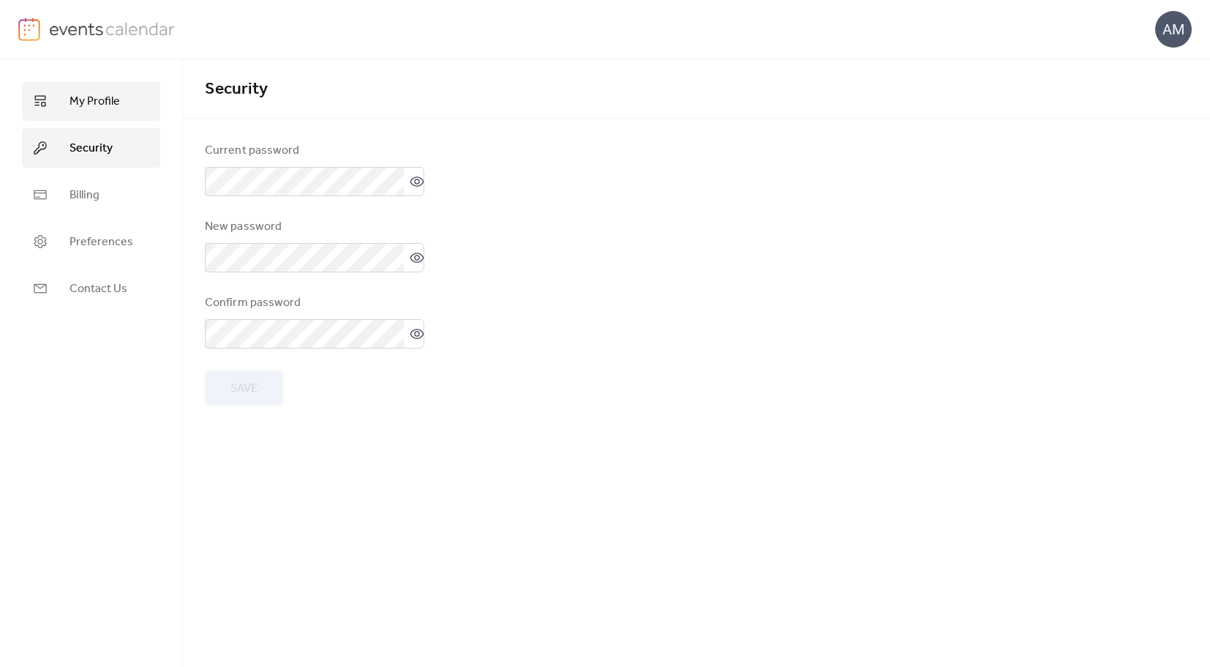
click at [105, 105] on span "My Profile" at bounding box center [95, 102] width 50 height 18
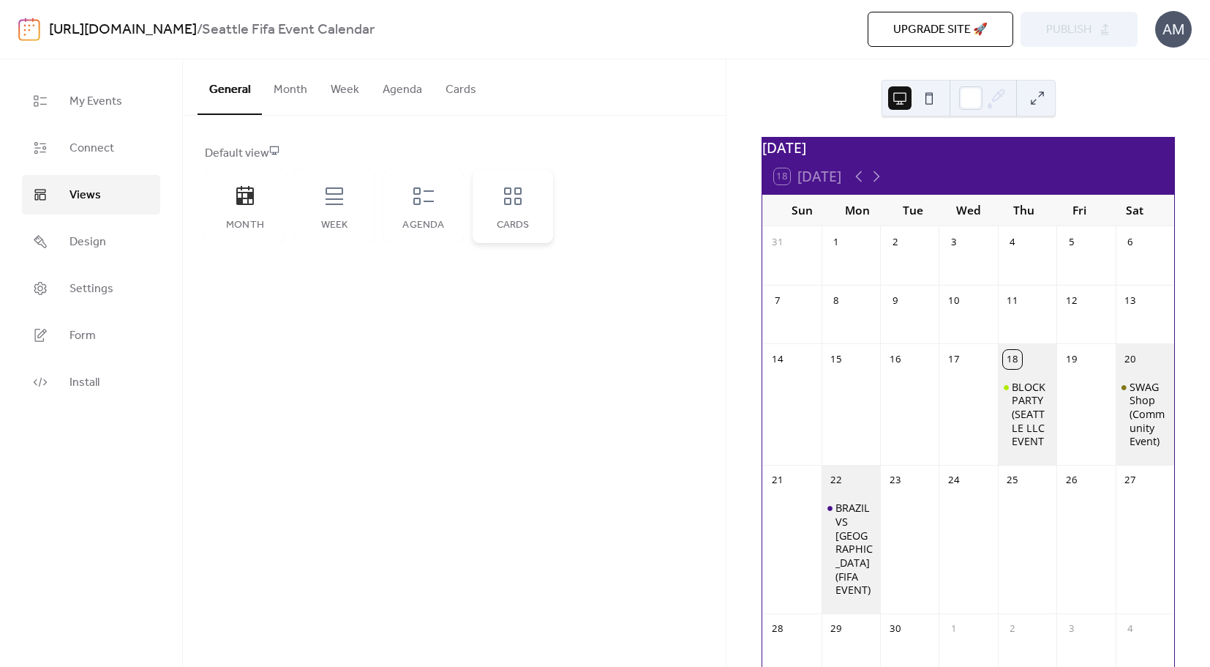
click at [517, 211] on div "Cards" at bounding box center [513, 206] width 80 height 73
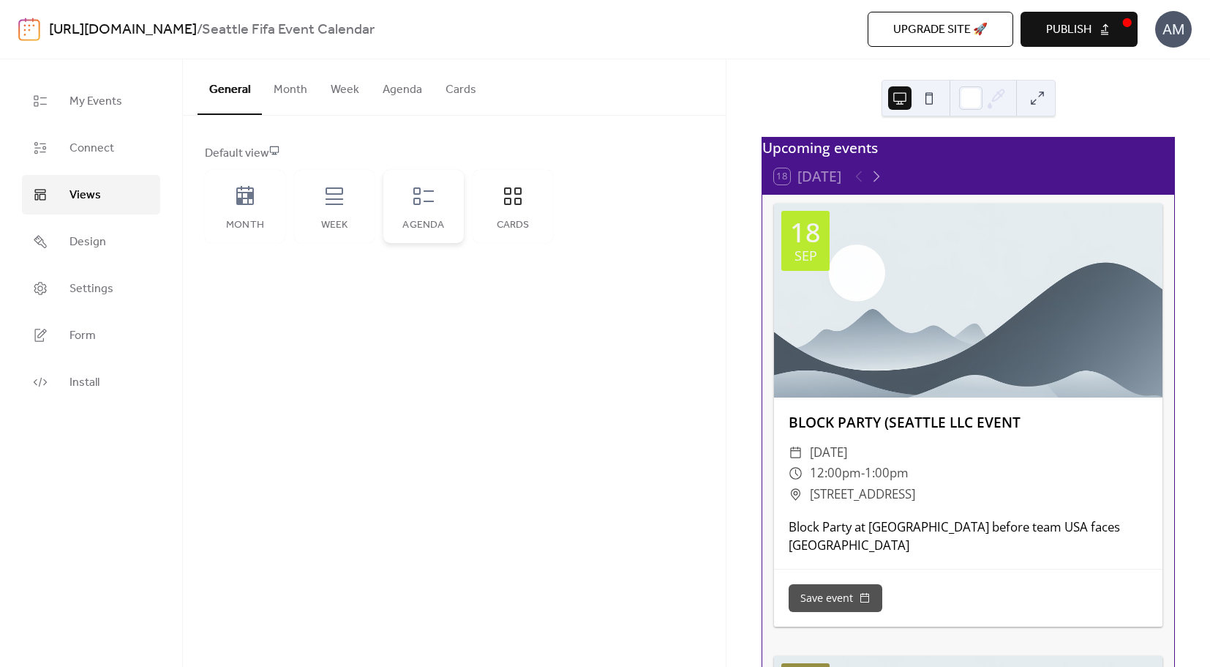
click at [447, 225] on div "Agenda" at bounding box center [423, 226] width 51 height 12
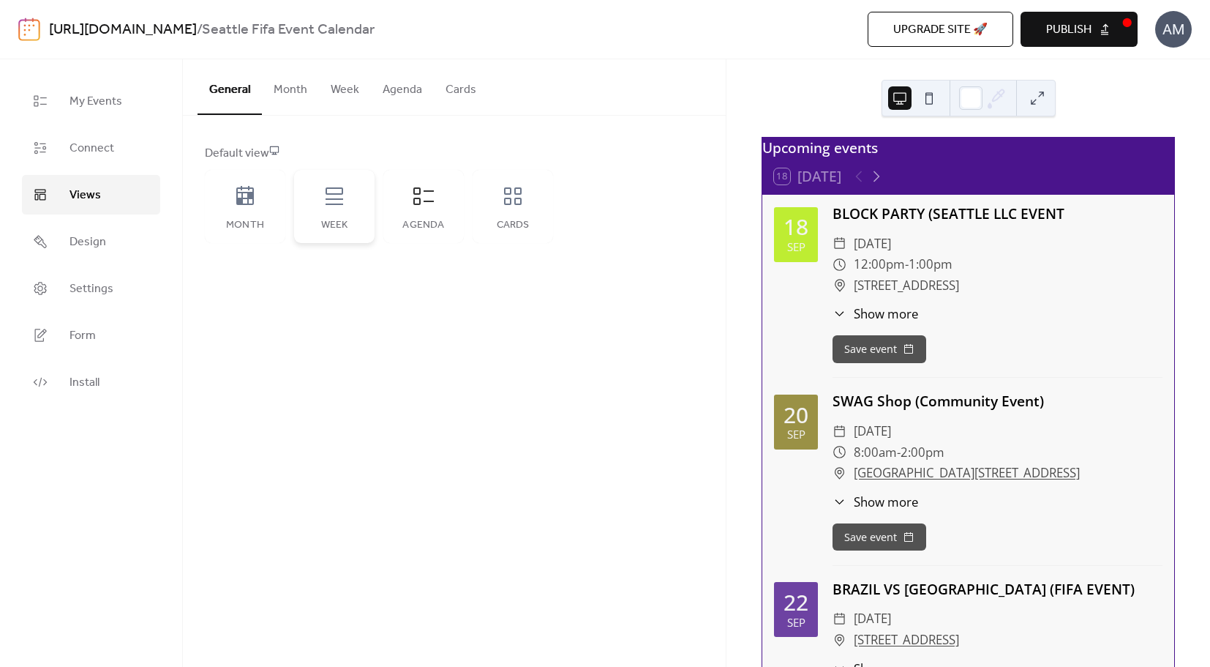
click at [344, 220] on div "Week" at bounding box center [334, 226] width 51 height 12
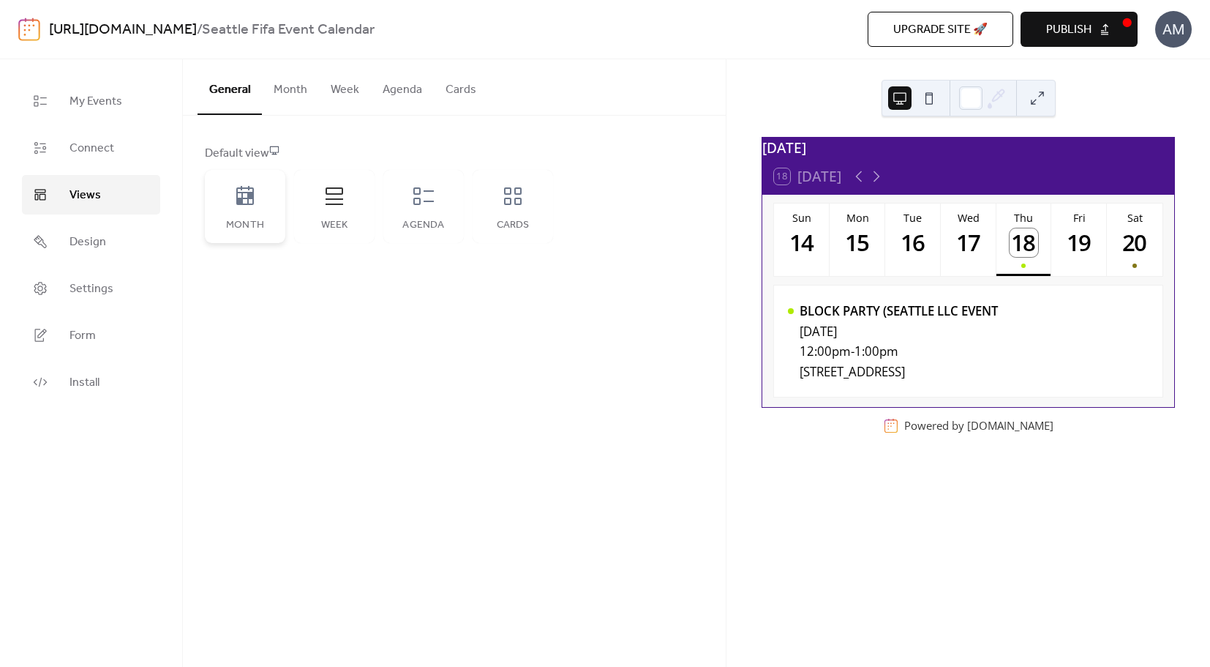
drag, startPoint x: 299, startPoint y: 220, endPoint x: 274, endPoint y: 219, distance: 24.9
click at [289, 219] on div "Month Week Agenda Cards" at bounding box center [379, 206] width 348 height 73
click at [256, 217] on div "Month" at bounding box center [245, 206] width 80 height 73
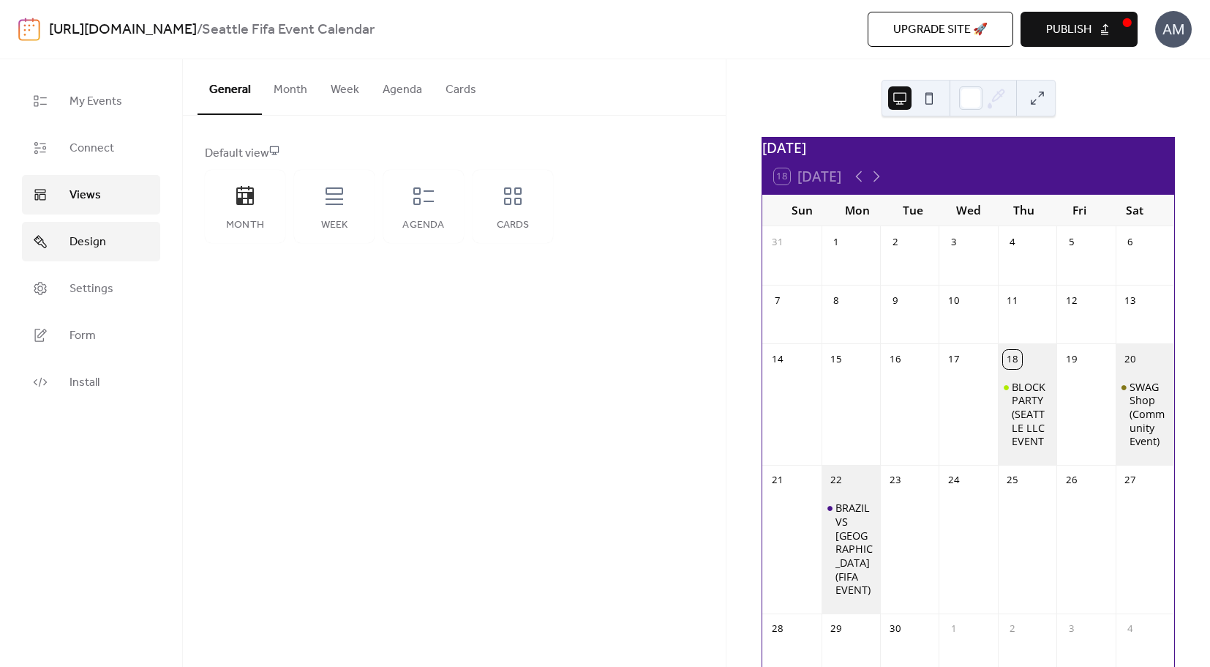
click at [100, 249] on span "Design" at bounding box center [88, 242] width 37 height 18
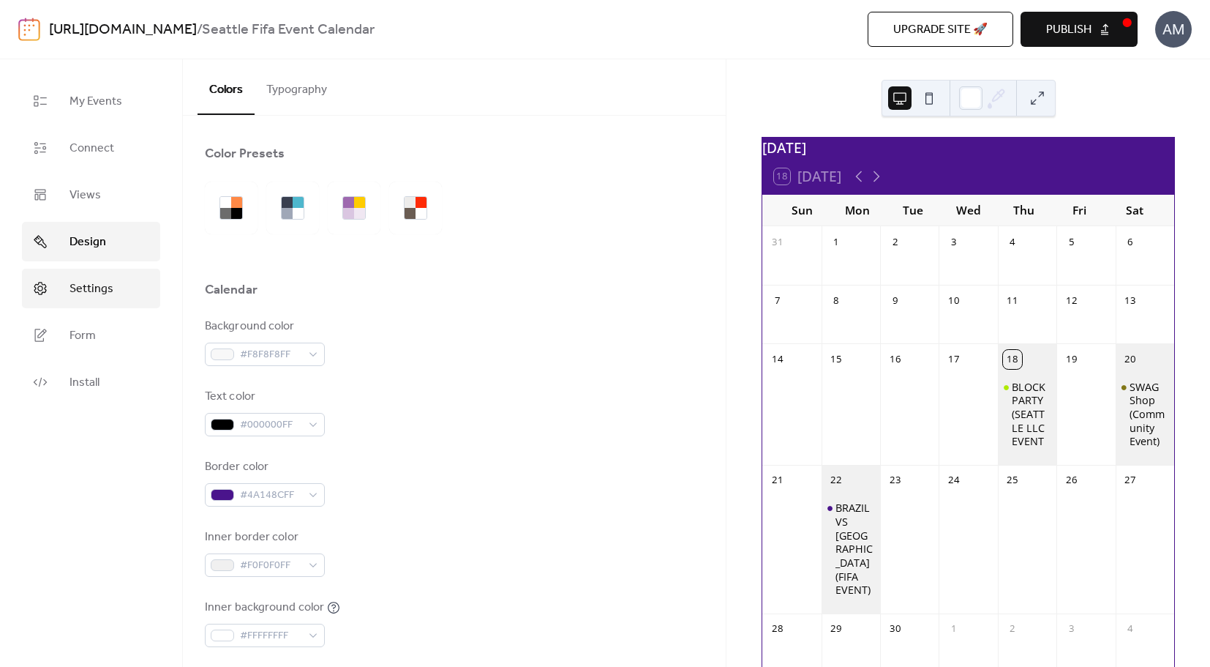
click at [89, 291] on span "Settings" at bounding box center [92, 289] width 44 height 18
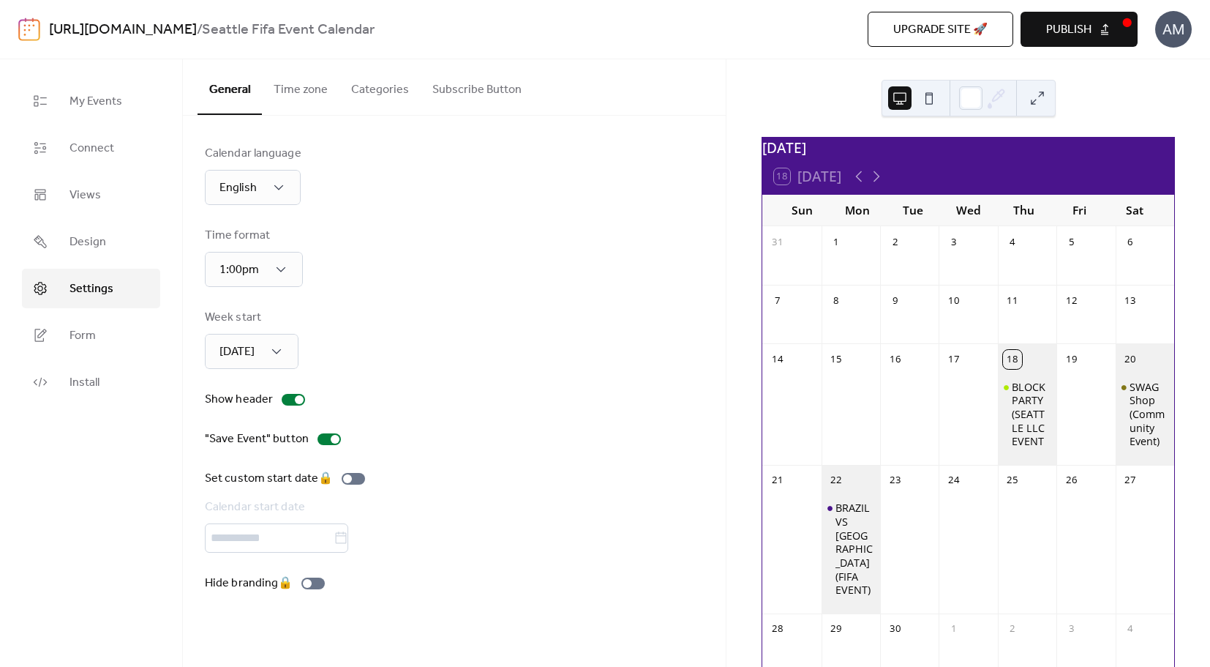
click at [476, 90] on button "Subscribe Button" at bounding box center [477, 86] width 113 height 54
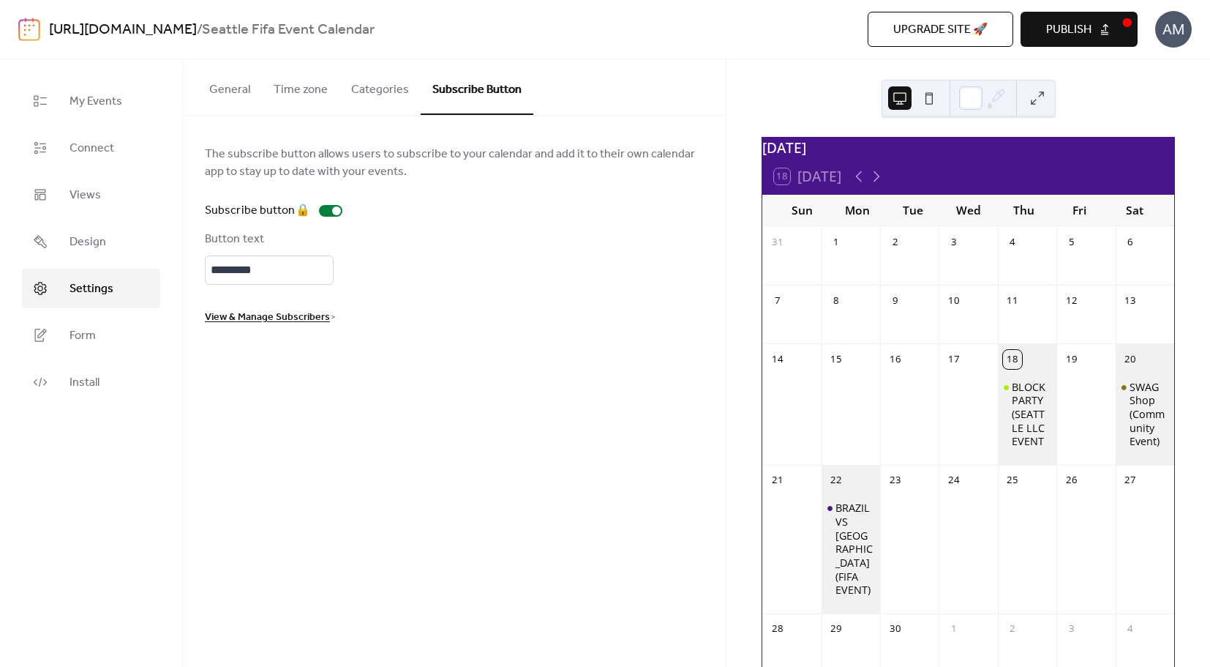
click at [329, 317] on link "View & Manage Subscribers >" at bounding box center [270, 316] width 130 height 8
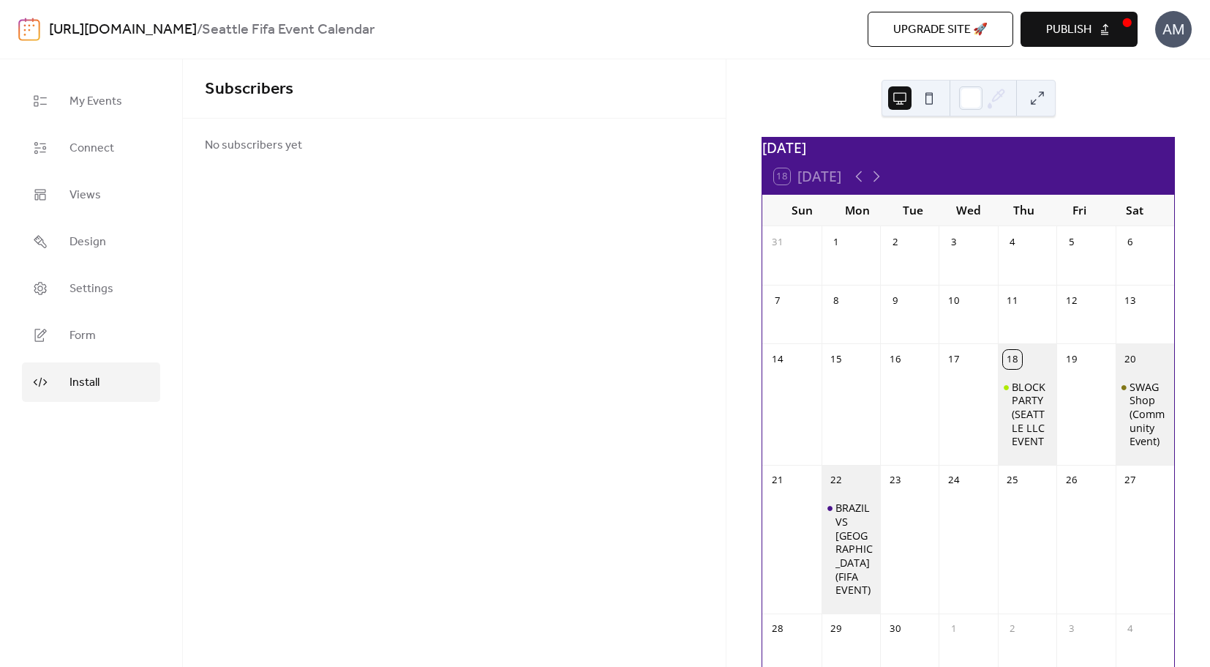
click at [103, 387] on link "Install" at bounding box center [91, 382] width 138 height 40
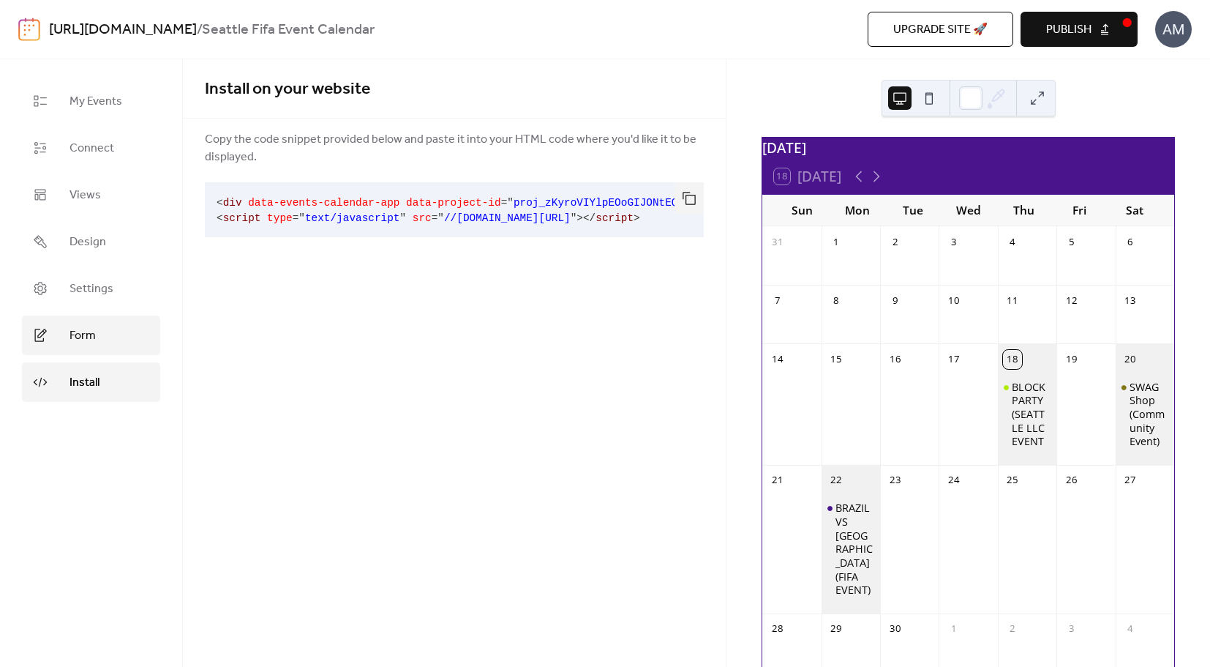
click at [104, 329] on link "Form" at bounding box center [91, 335] width 138 height 40
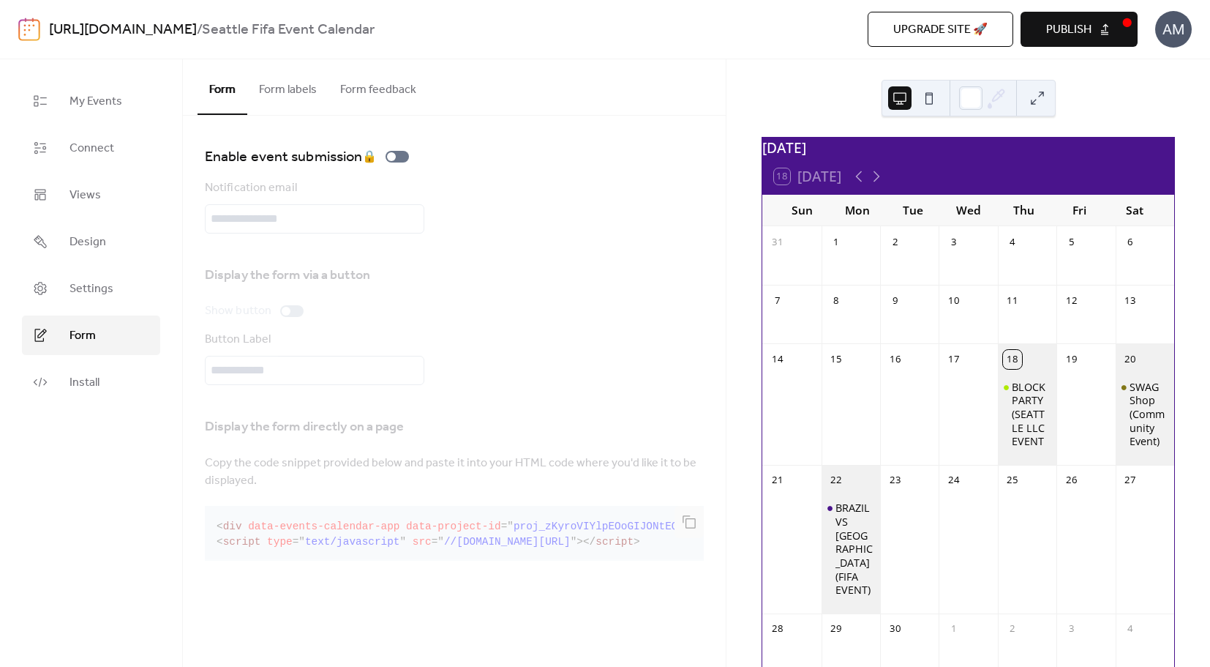
click at [394, 90] on button "Form feedback" at bounding box center [379, 86] width 100 height 54
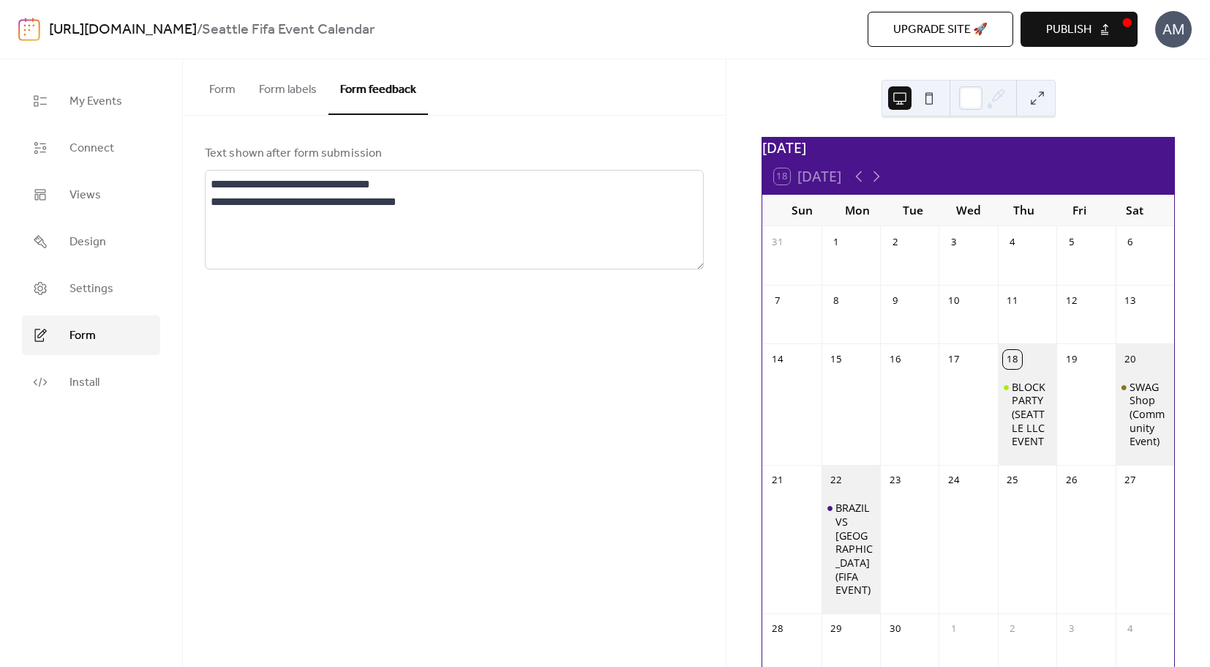
click at [293, 88] on button "Form labels" at bounding box center [287, 86] width 81 height 54
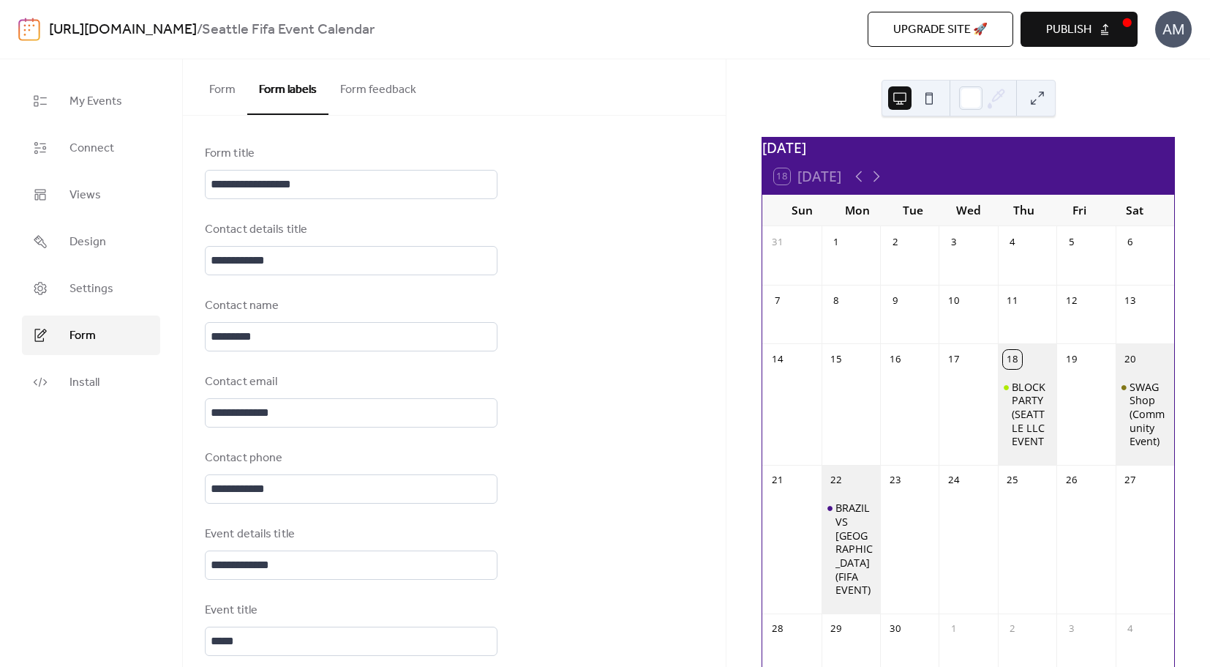
click at [231, 88] on button "Form" at bounding box center [223, 86] width 50 height 54
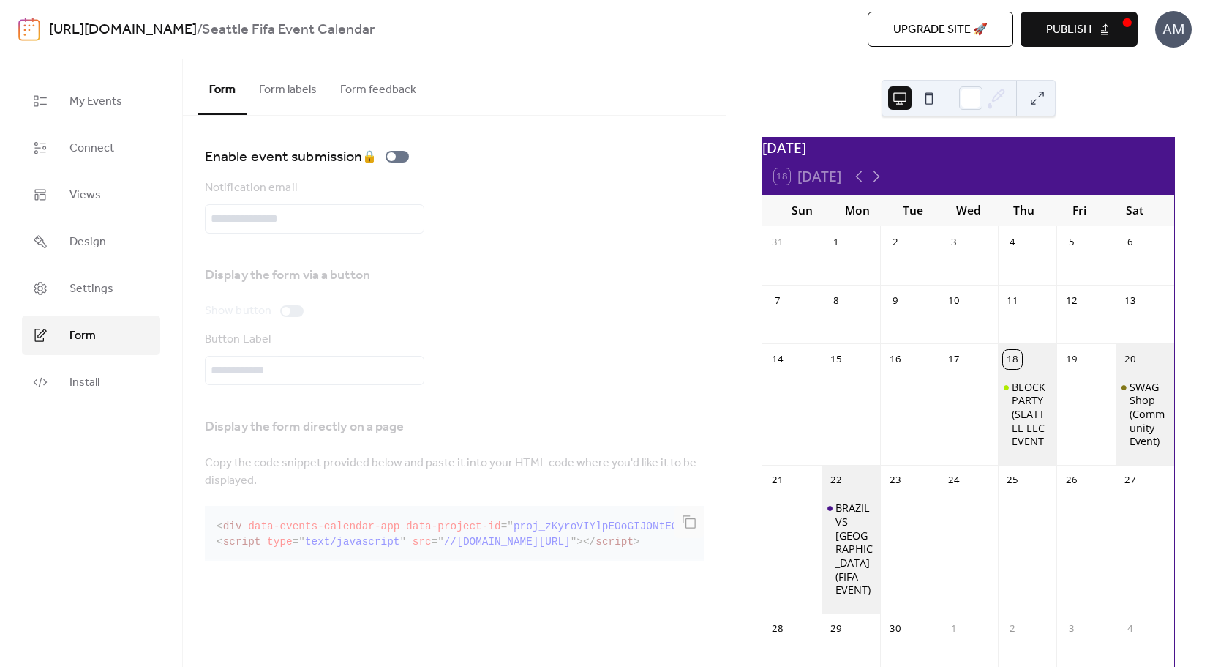
click at [280, 89] on button "Form labels" at bounding box center [287, 86] width 81 height 54
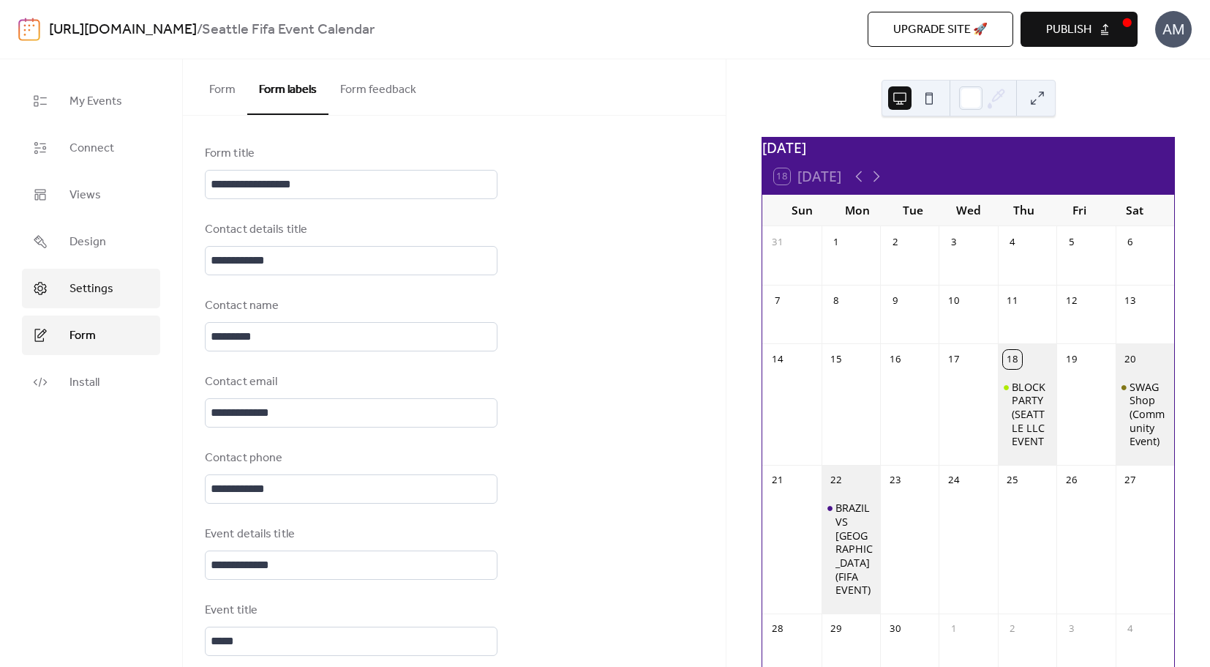
click at [147, 278] on link "Settings" at bounding box center [91, 289] width 138 height 40
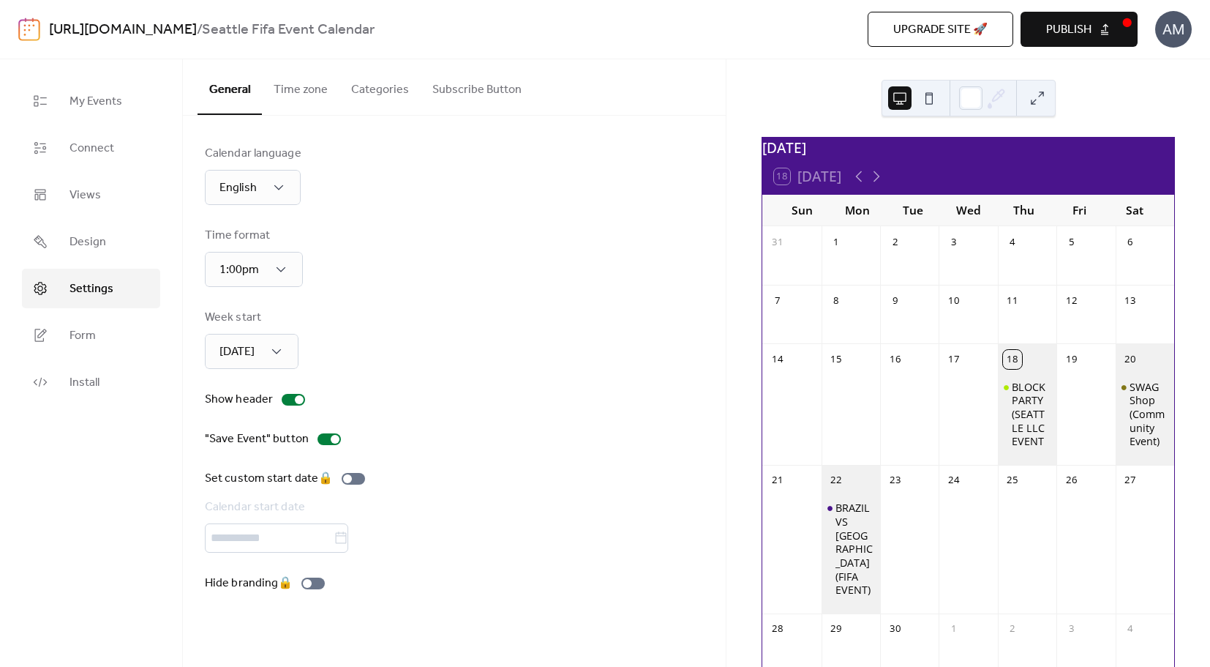
click at [314, 102] on button "Time zone" at bounding box center [301, 86] width 78 height 54
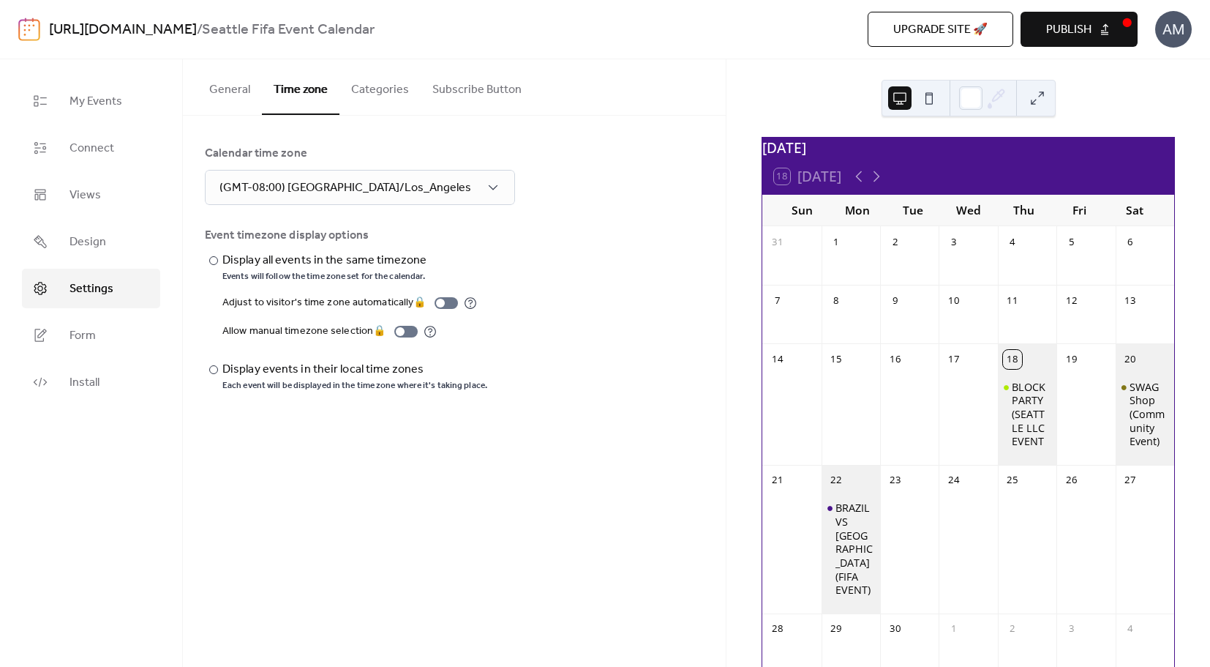
click at [395, 92] on button "Categories" at bounding box center [380, 86] width 81 height 54
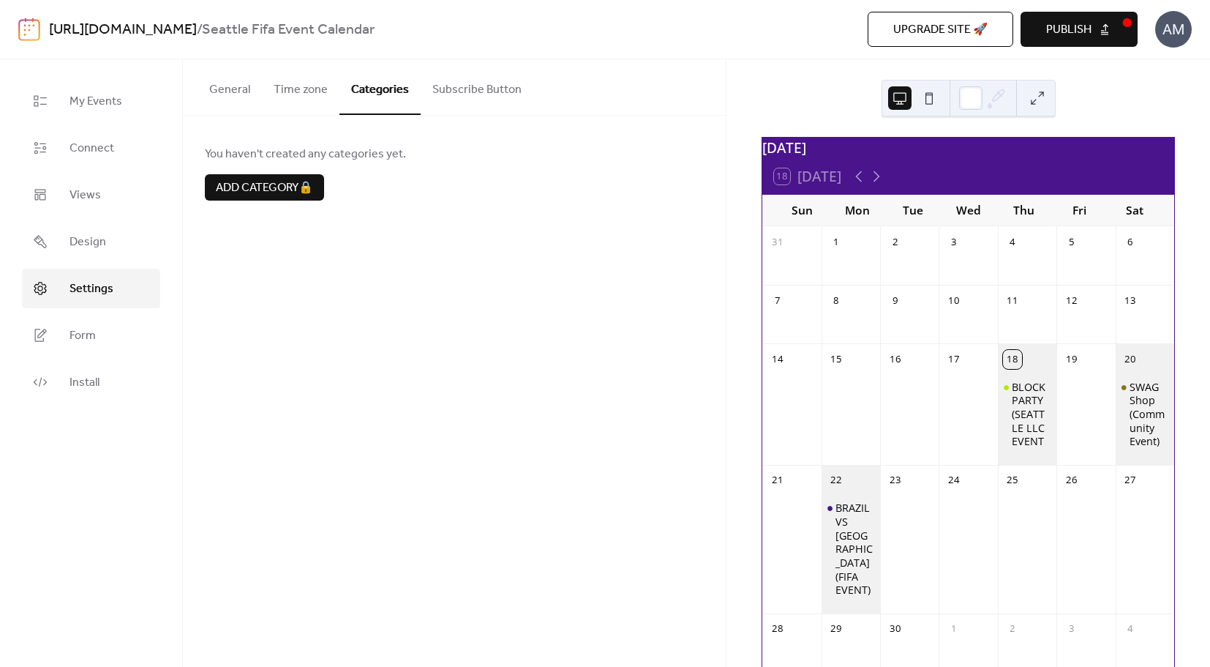
click at [474, 85] on button "Subscribe Button" at bounding box center [477, 86] width 113 height 54
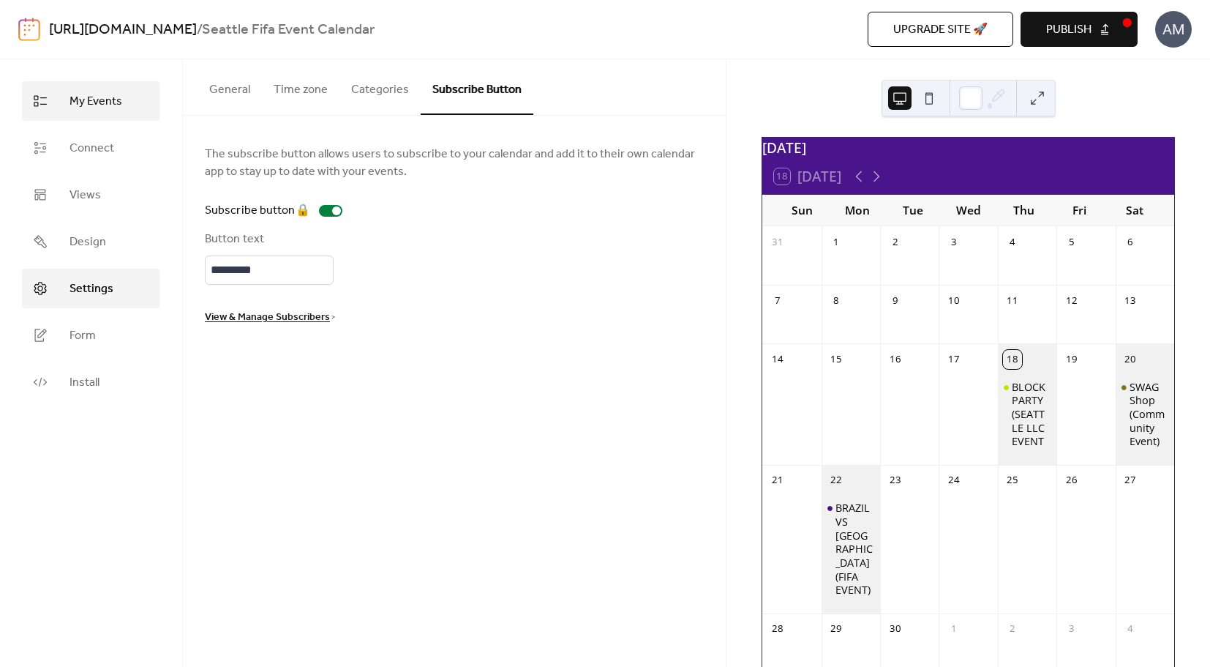
click at [101, 109] on span "My Events" at bounding box center [96, 102] width 53 height 18
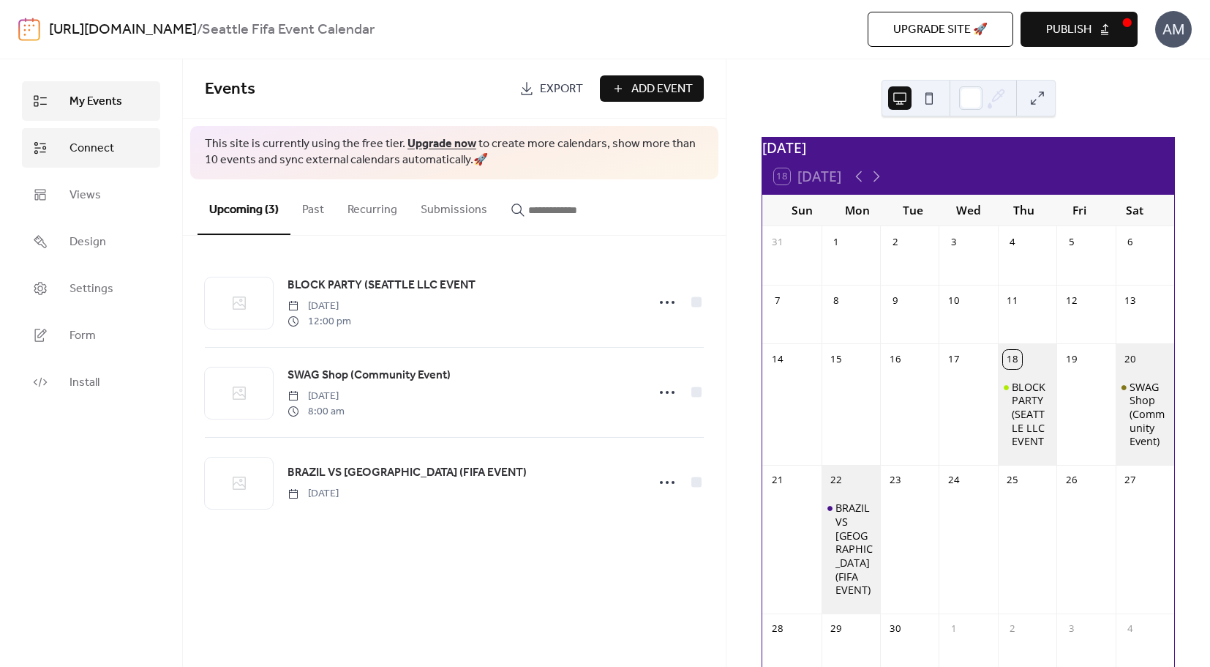
click at [93, 145] on span "Connect" at bounding box center [92, 149] width 45 height 18
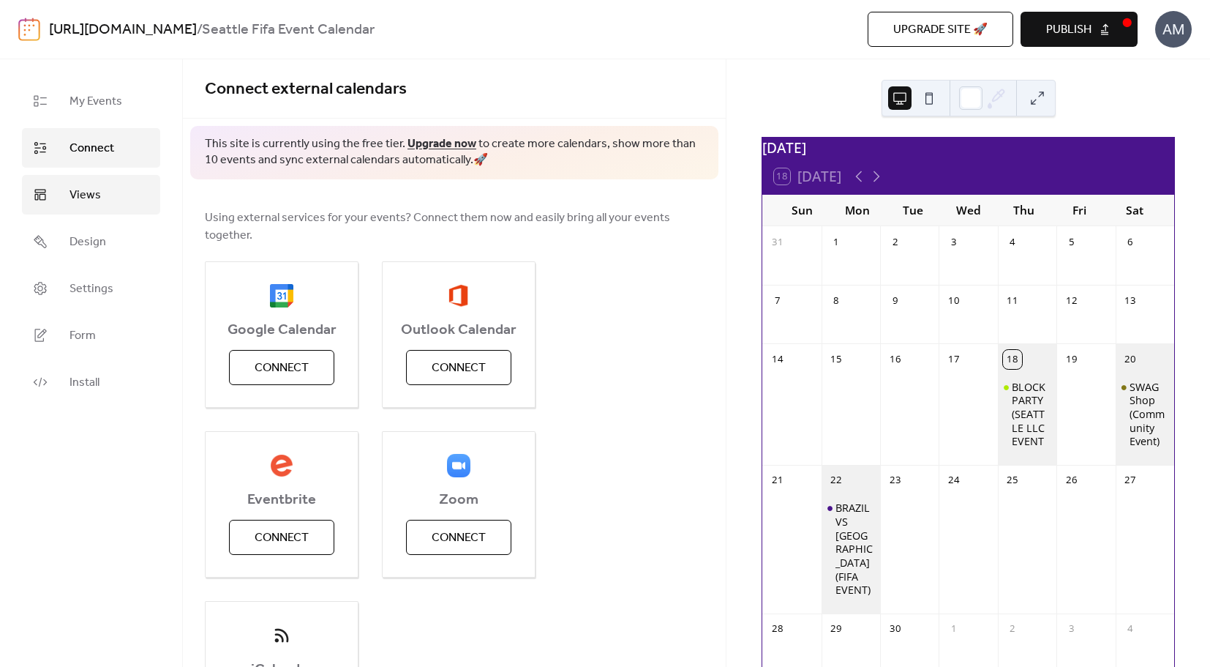
click at [70, 180] on link "Views" at bounding box center [91, 195] width 138 height 40
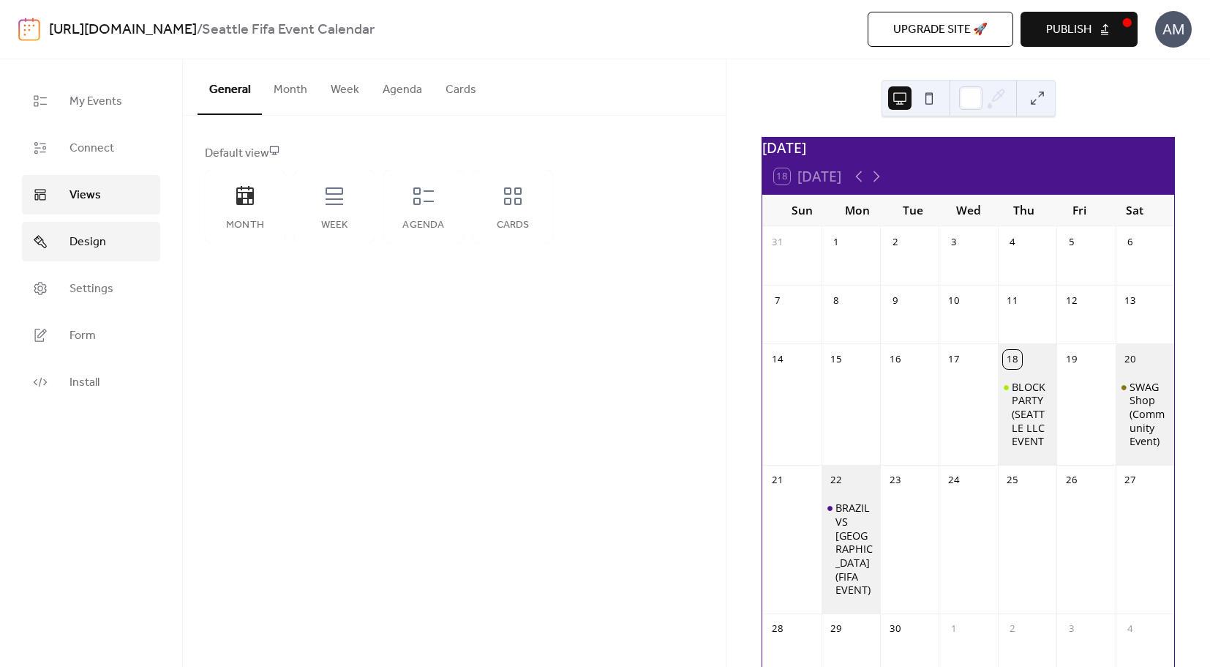
click at [86, 228] on link "Design" at bounding box center [91, 242] width 138 height 40
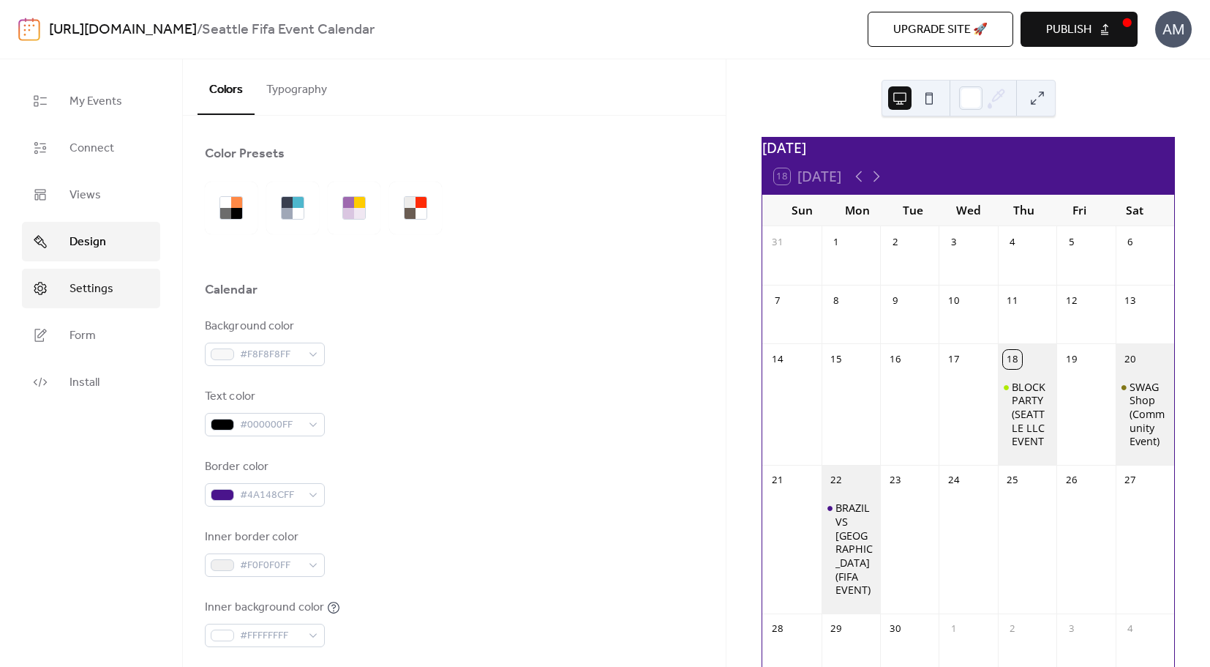
click at [88, 280] on span "Settings" at bounding box center [92, 289] width 44 height 18
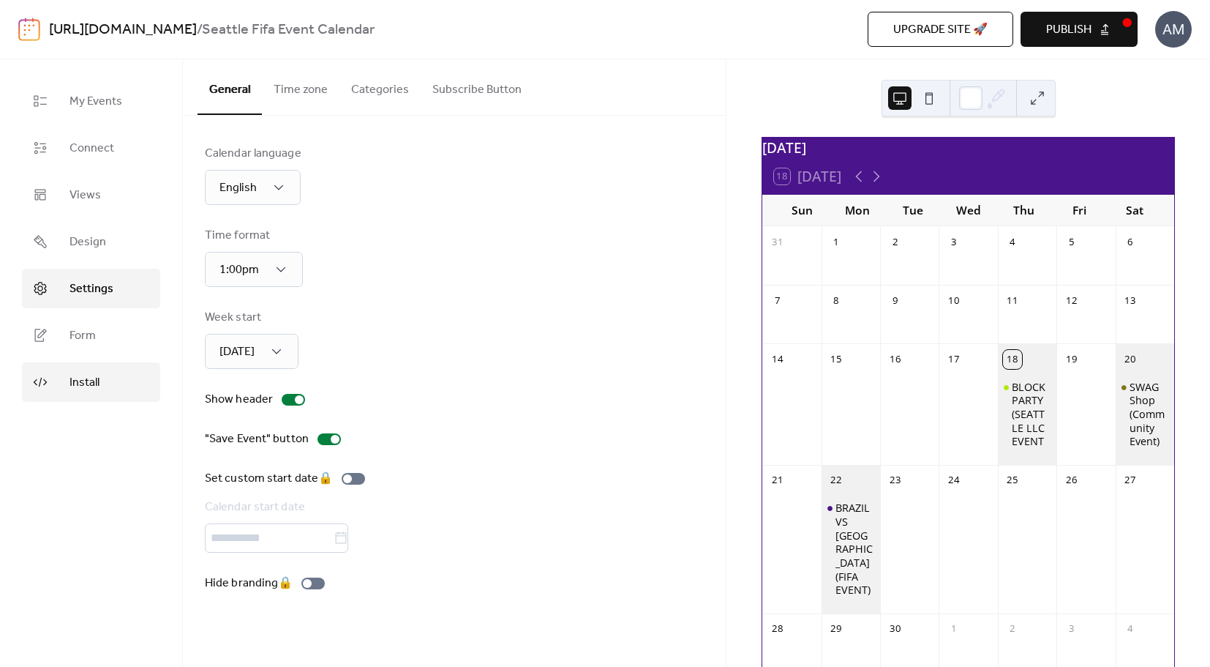
click at [90, 382] on span "Install" at bounding box center [85, 383] width 30 height 18
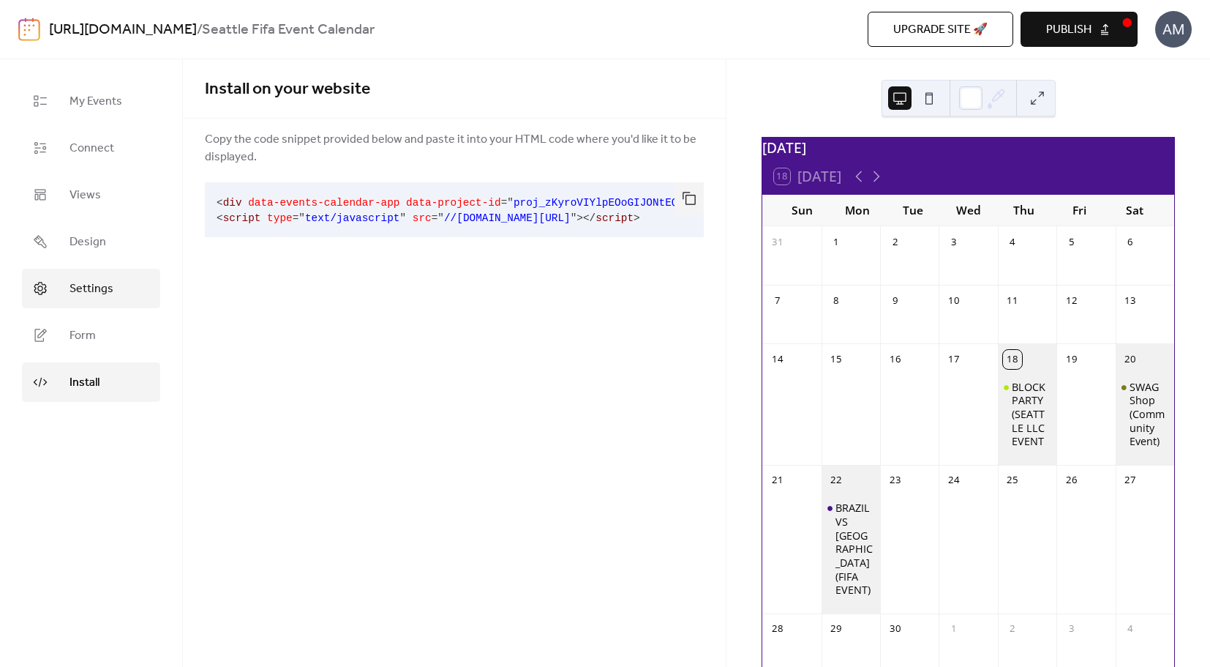
click at [99, 288] on span "Settings" at bounding box center [92, 289] width 44 height 18
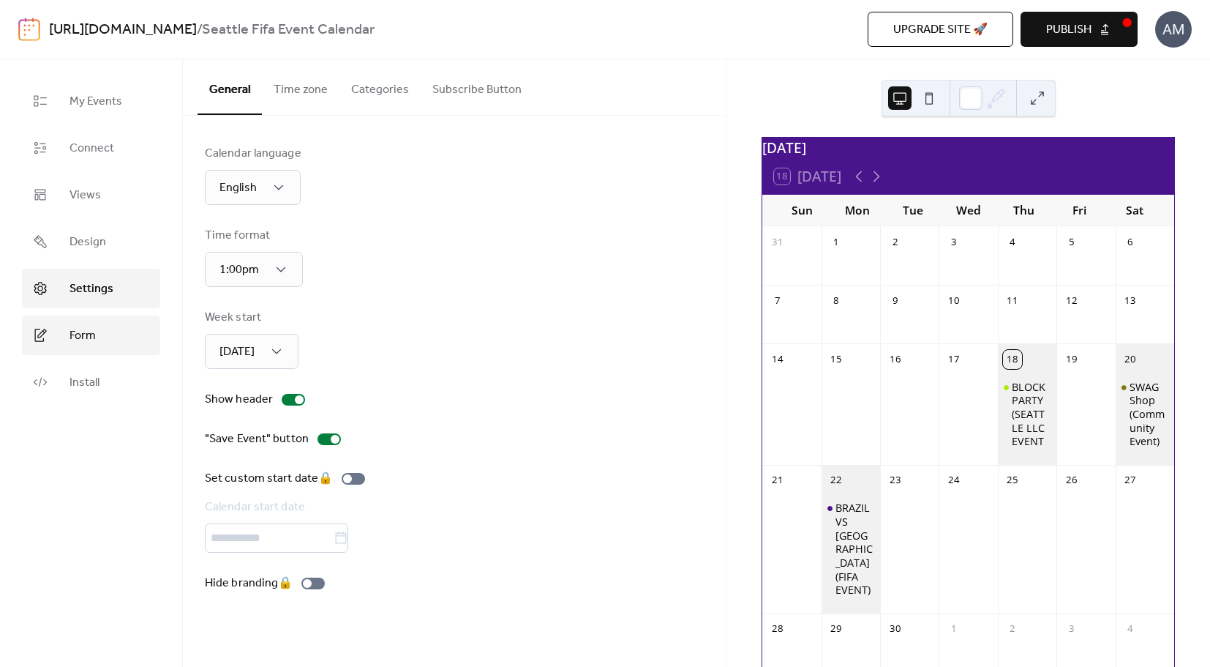
click at [108, 330] on link "Form" at bounding box center [91, 335] width 138 height 40
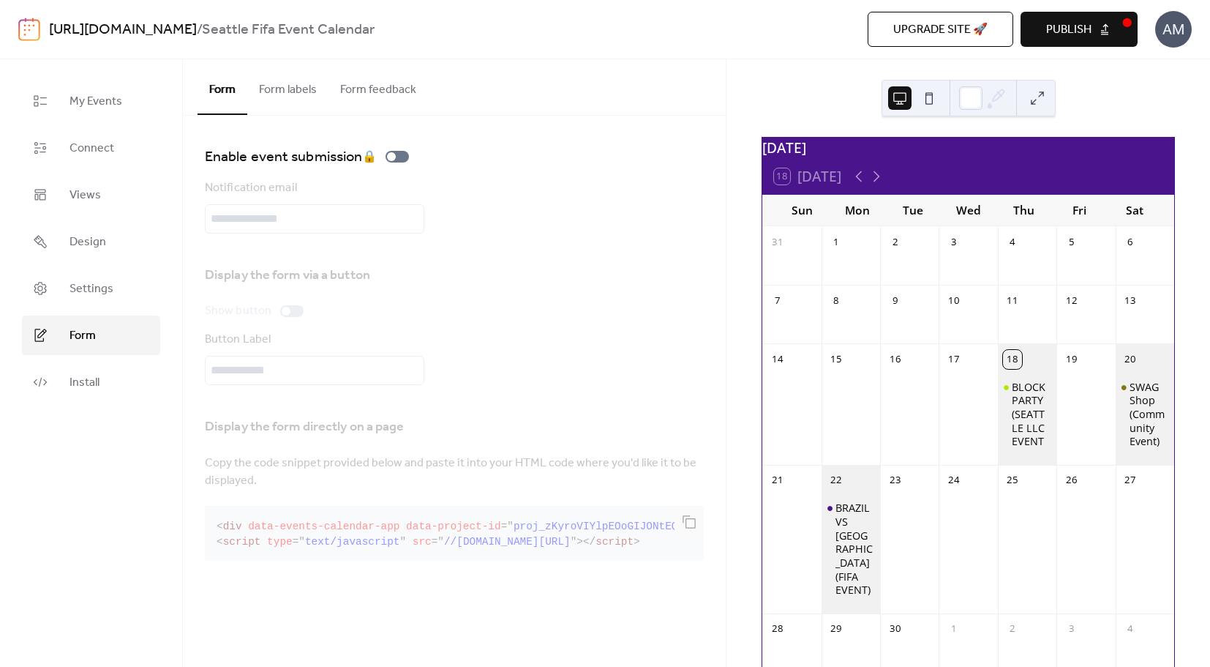
click at [290, 85] on button "Form labels" at bounding box center [287, 86] width 81 height 54
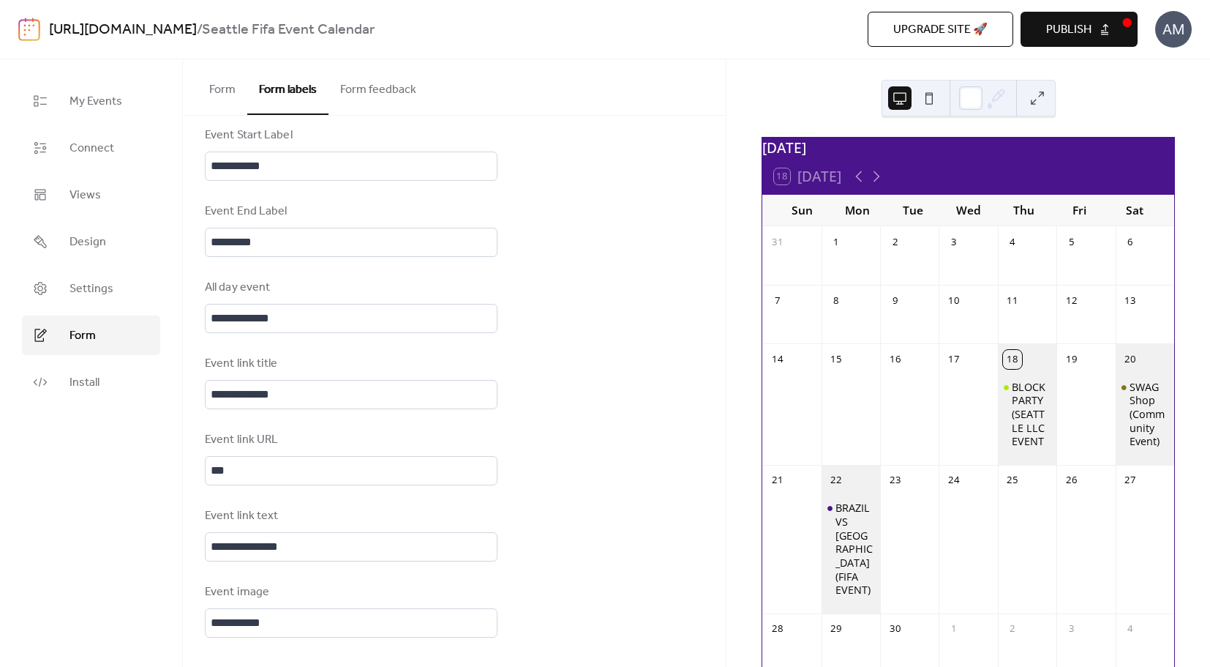
click at [1112, 36] on button "Publish" at bounding box center [1079, 29] width 117 height 35
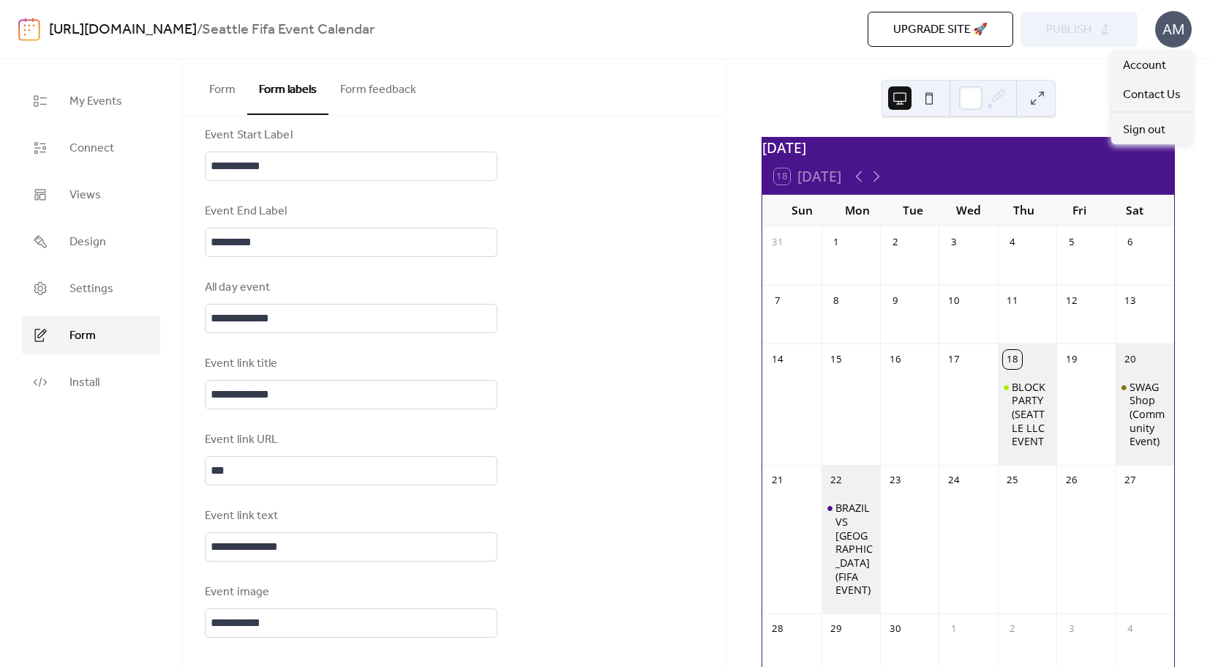
click at [1173, 32] on div "AM" at bounding box center [1174, 29] width 37 height 37
click at [1163, 61] on span "Account" at bounding box center [1144, 66] width 43 height 18
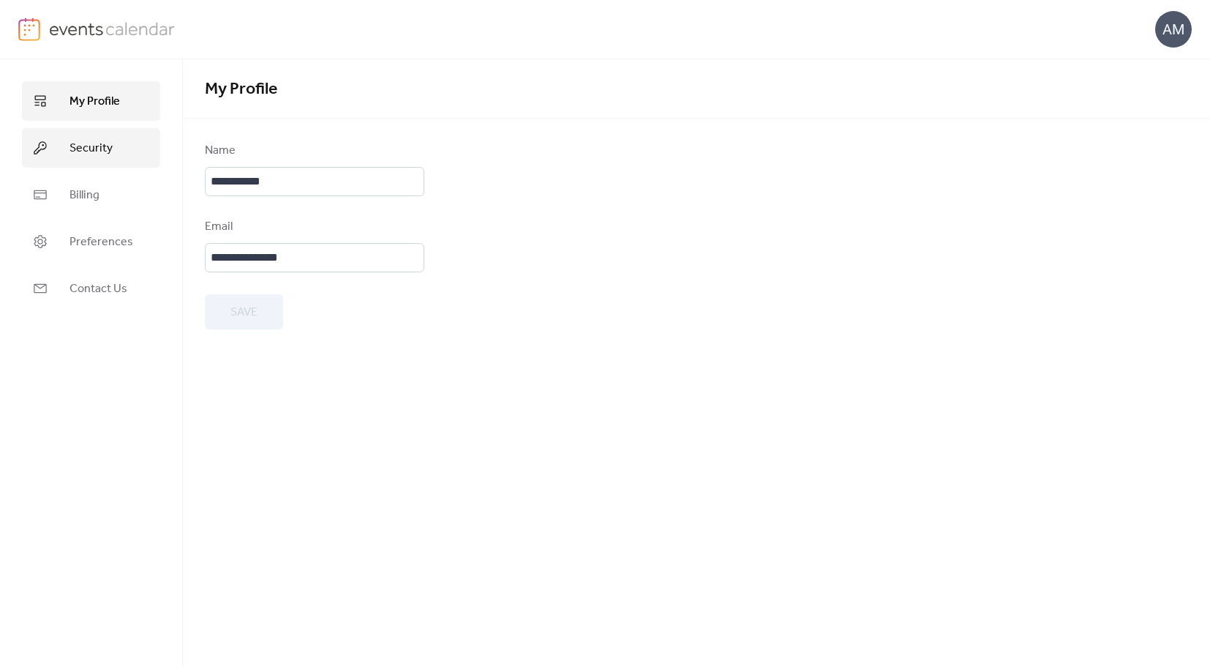
click at [96, 140] on span "Security" at bounding box center [91, 149] width 43 height 18
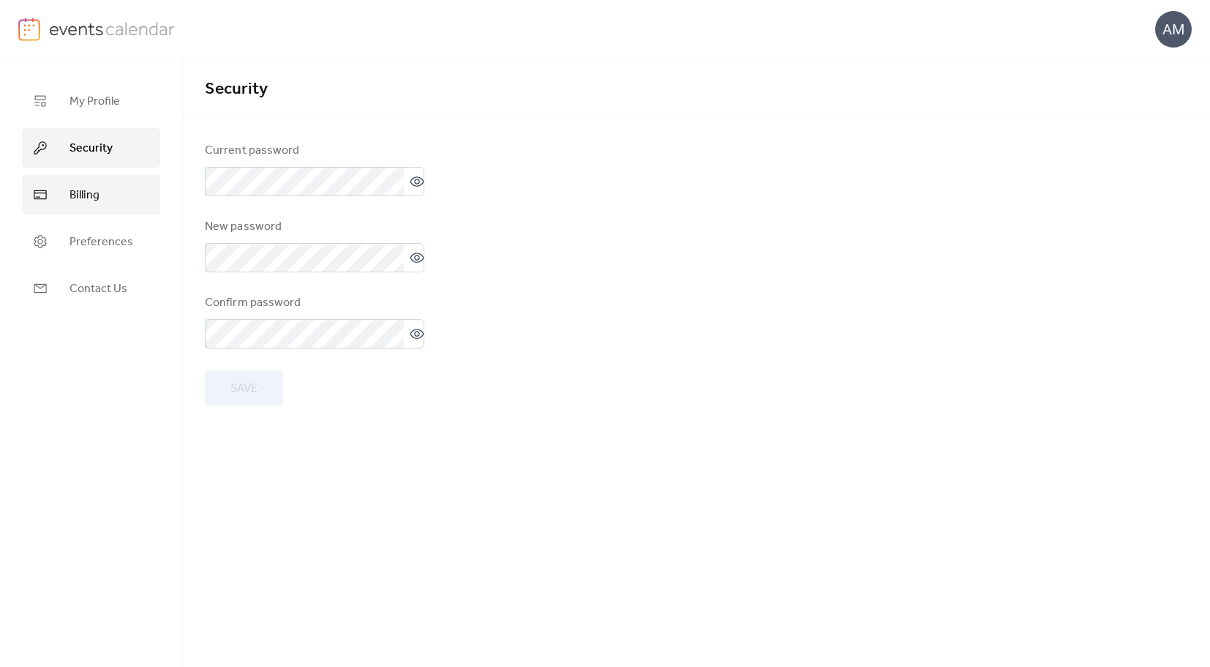
drag, startPoint x: 90, startPoint y: 176, endPoint x: 92, endPoint y: 191, distance: 14.8
click at [90, 177] on link "Billing" at bounding box center [91, 195] width 138 height 40
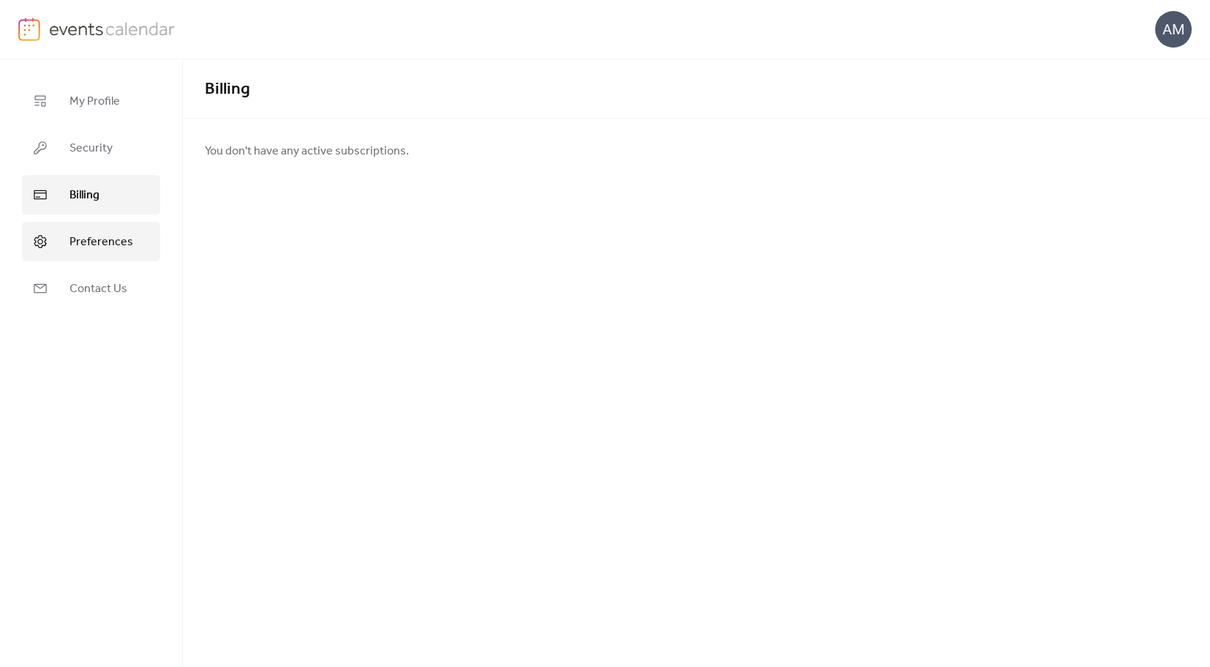
click at [99, 236] on span "Preferences" at bounding box center [102, 242] width 64 height 18
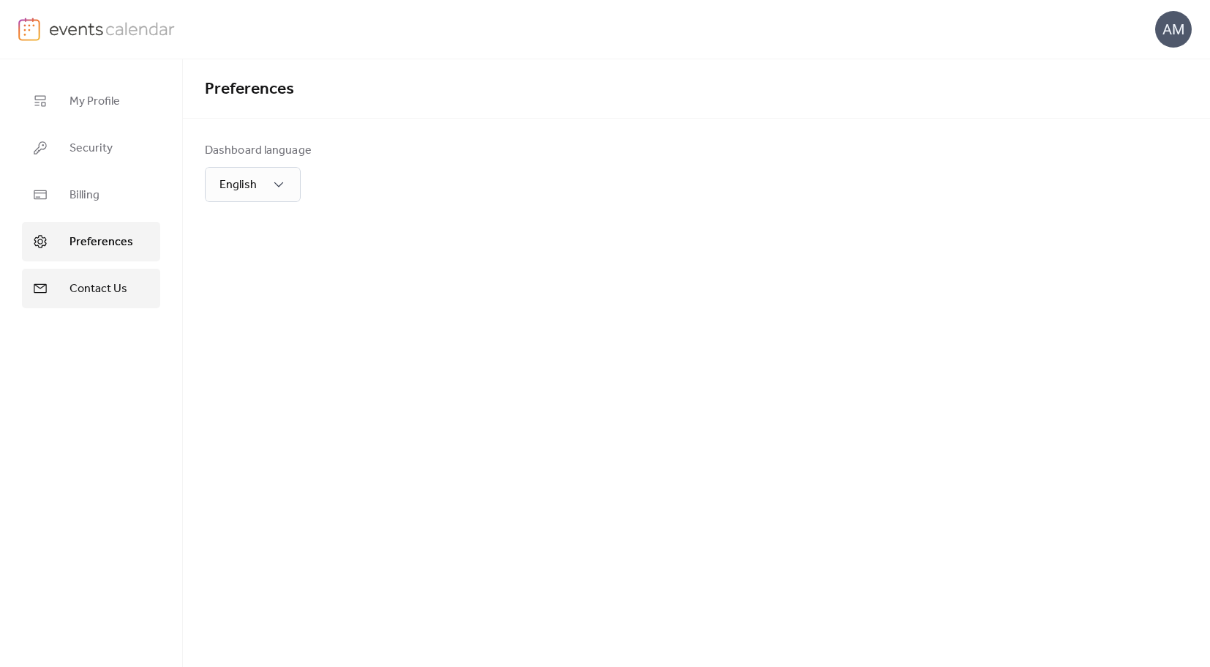
click at [102, 280] on span "Contact Us" at bounding box center [99, 289] width 58 height 18
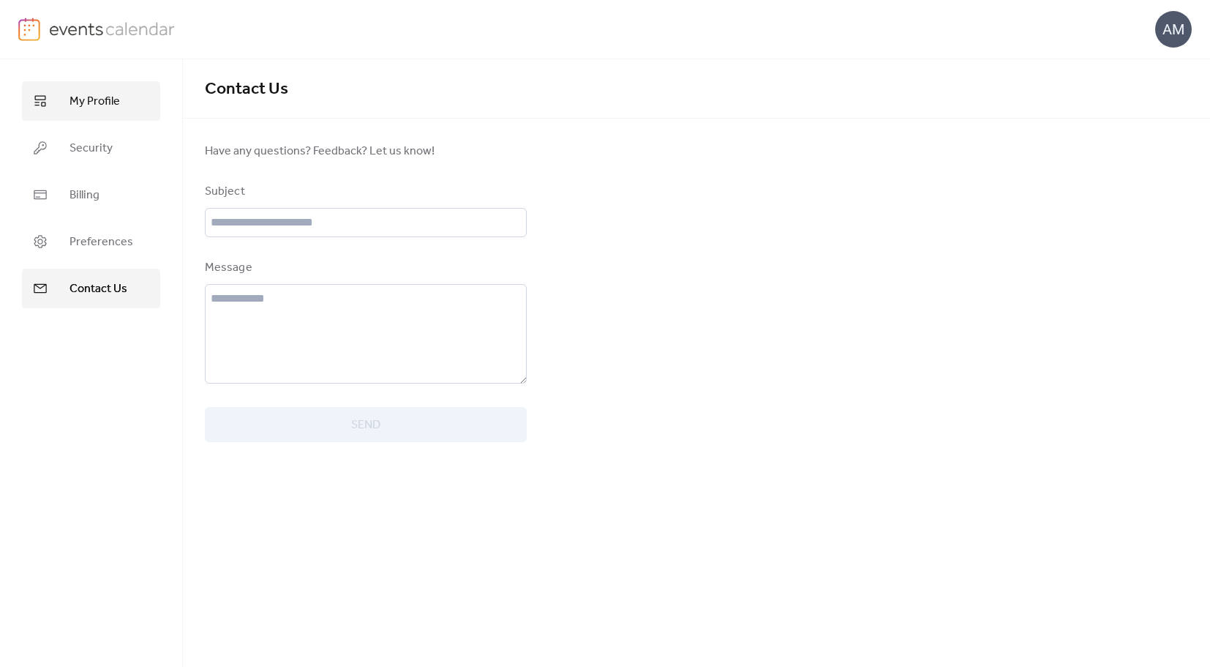
click at [92, 101] on span "My Profile" at bounding box center [95, 102] width 50 height 18
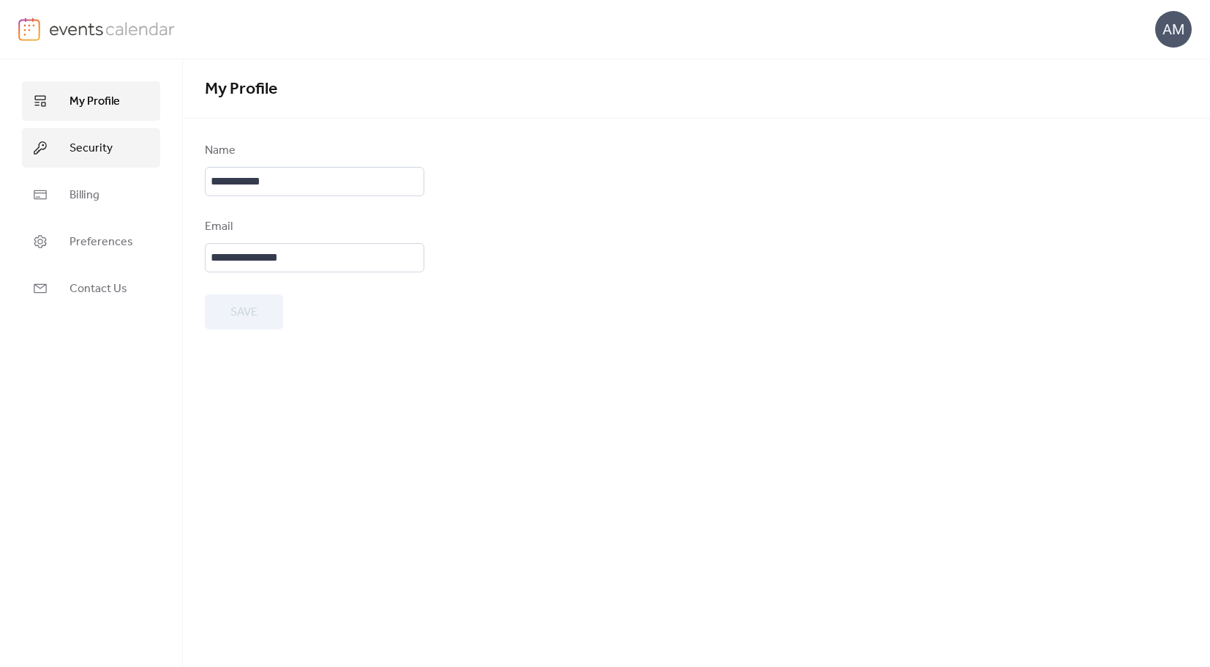
click at [97, 140] on span "Security" at bounding box center [91, 149] width 43 height 18
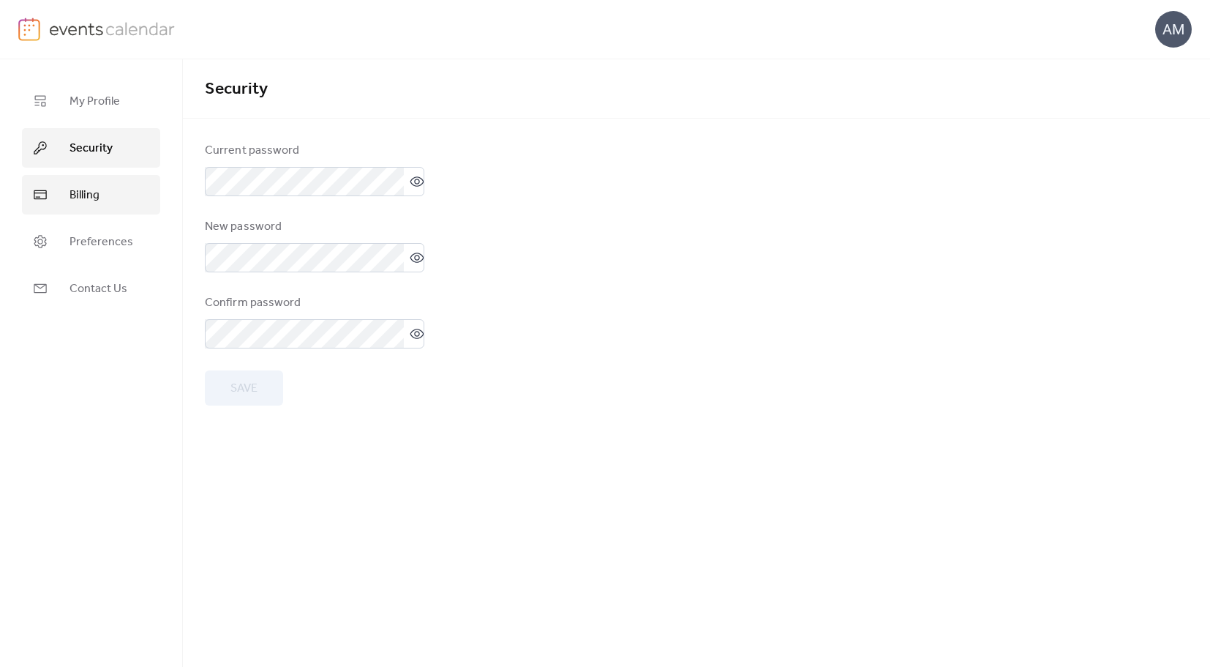
click at [98, 184] on link "Billing" at bounding box center [91, 195] width 138 height 40
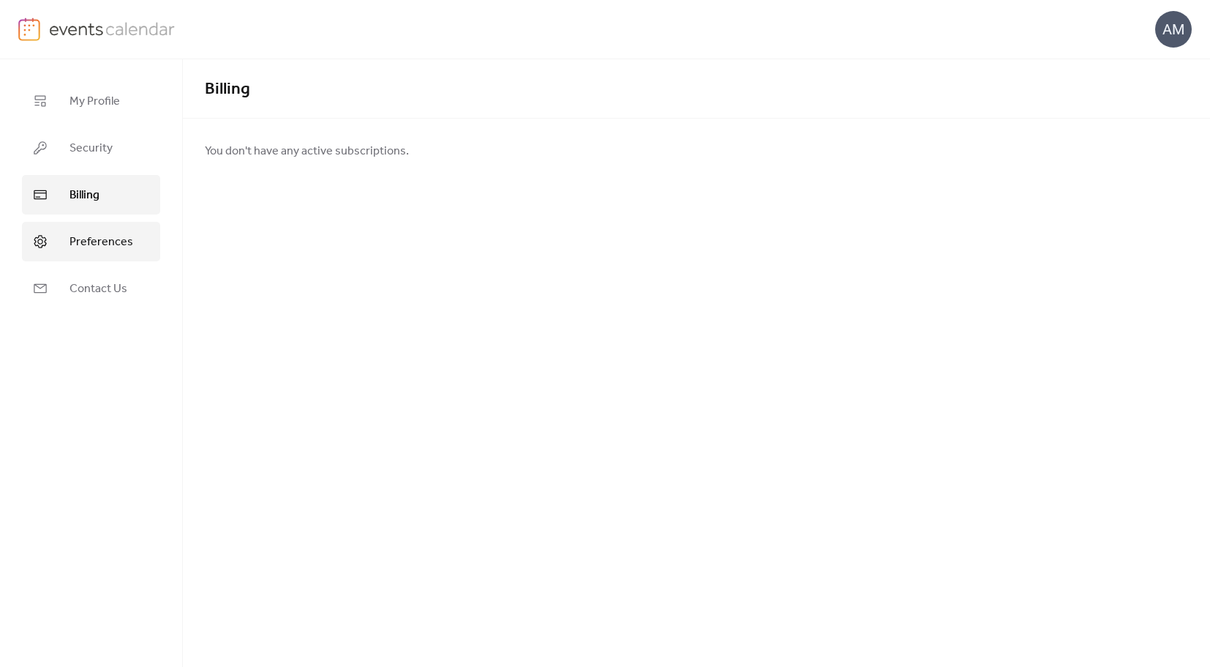
click at [99, 233] on span "Preferences" at bounding box center [102, 242] width 64 height 18
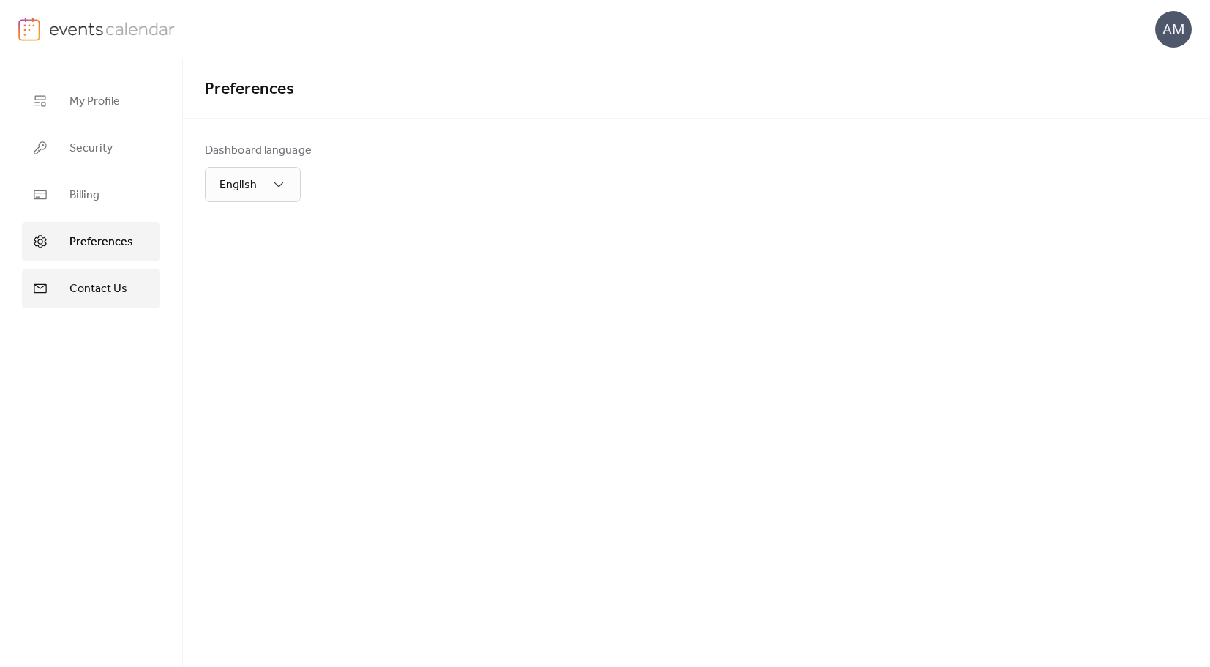
click at [94, 280] on span "Contact Us" at bounding box center [99, 289] width 58 height 18
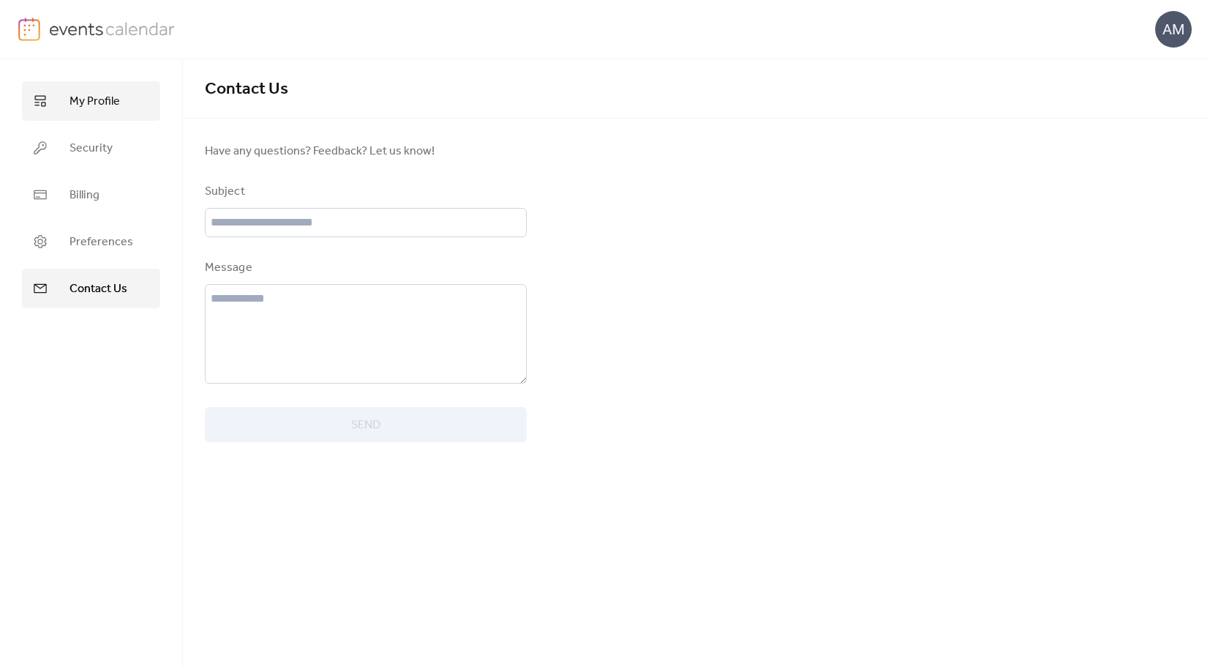
click at [97, 94] on span "My Profile" at bounding box center [95, 102] width 50 height 18
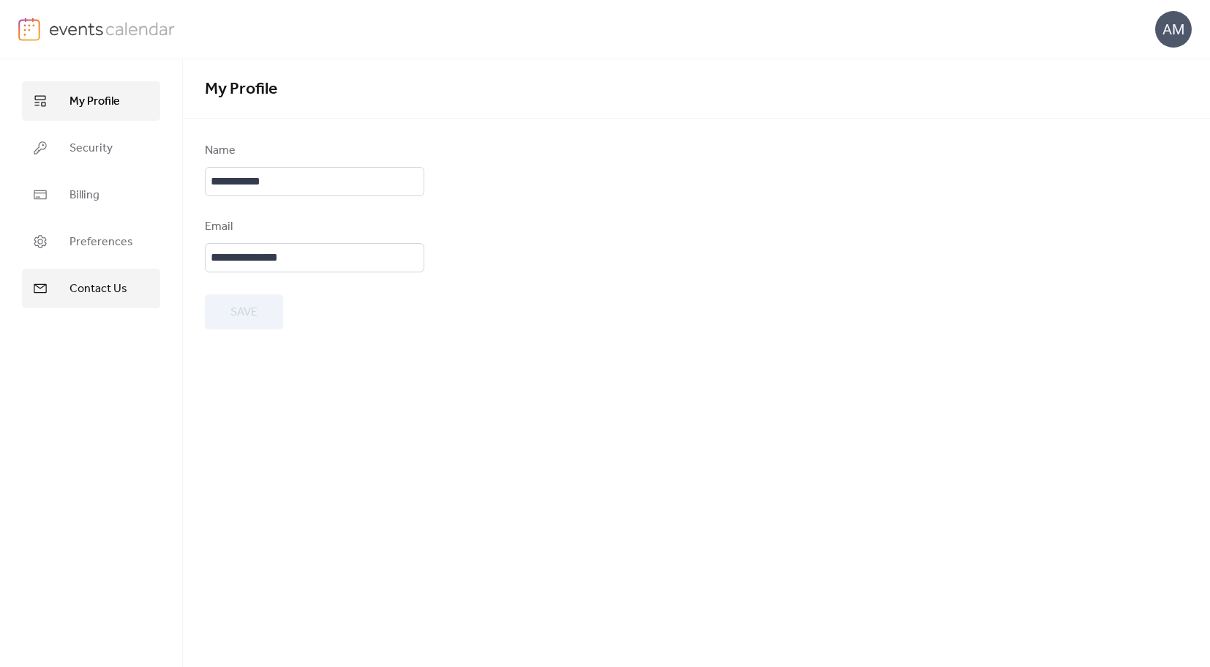
click at [98, 290] on span "Contact Us" at bounding box center [99, 289] width 58 height 18
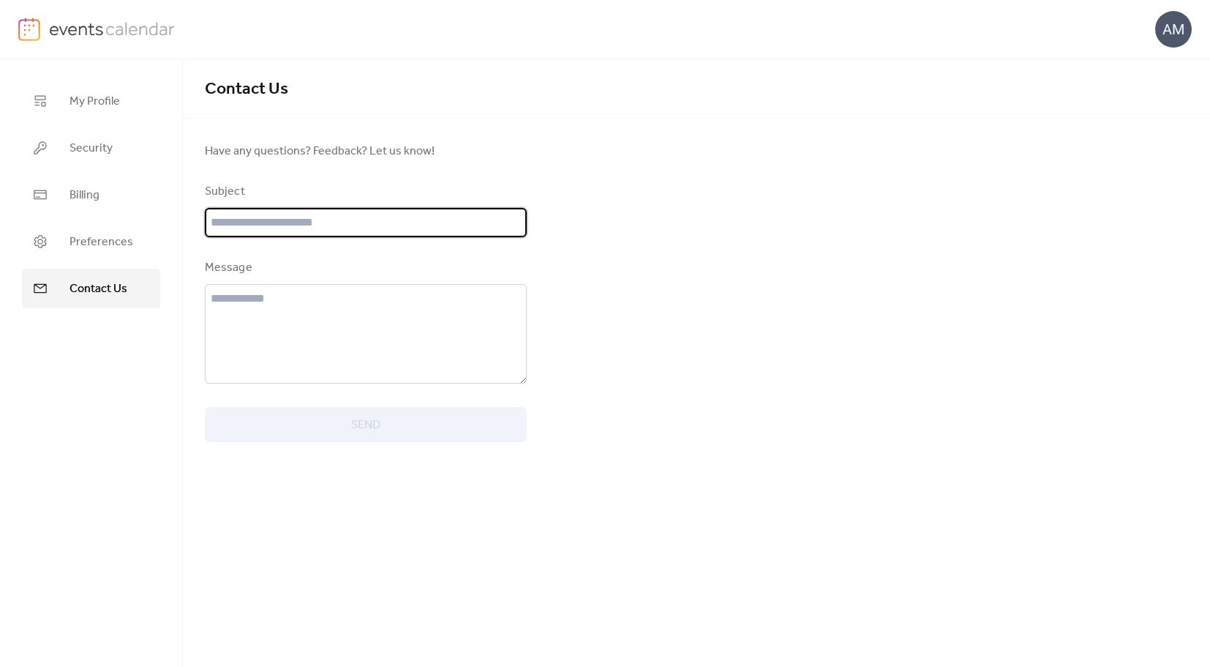
click at [247, 211] on input "text" at bounding box center [366, 222] width 322 height 29
type input "*"
type input "*********"
click at [267, 307] on textarea at bounding box center [366, 334] width 322 height 100
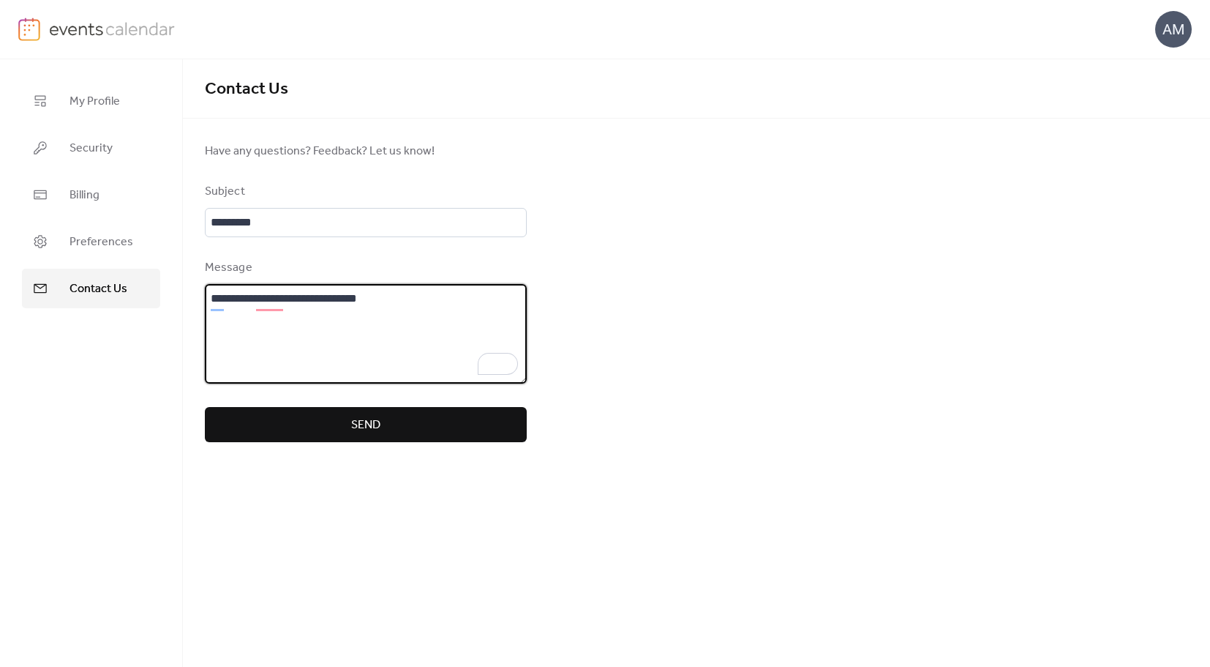
type textarea "**********"
click at [392, 418] on button "Send" at bounding box center [366, 424] width 322 height 35
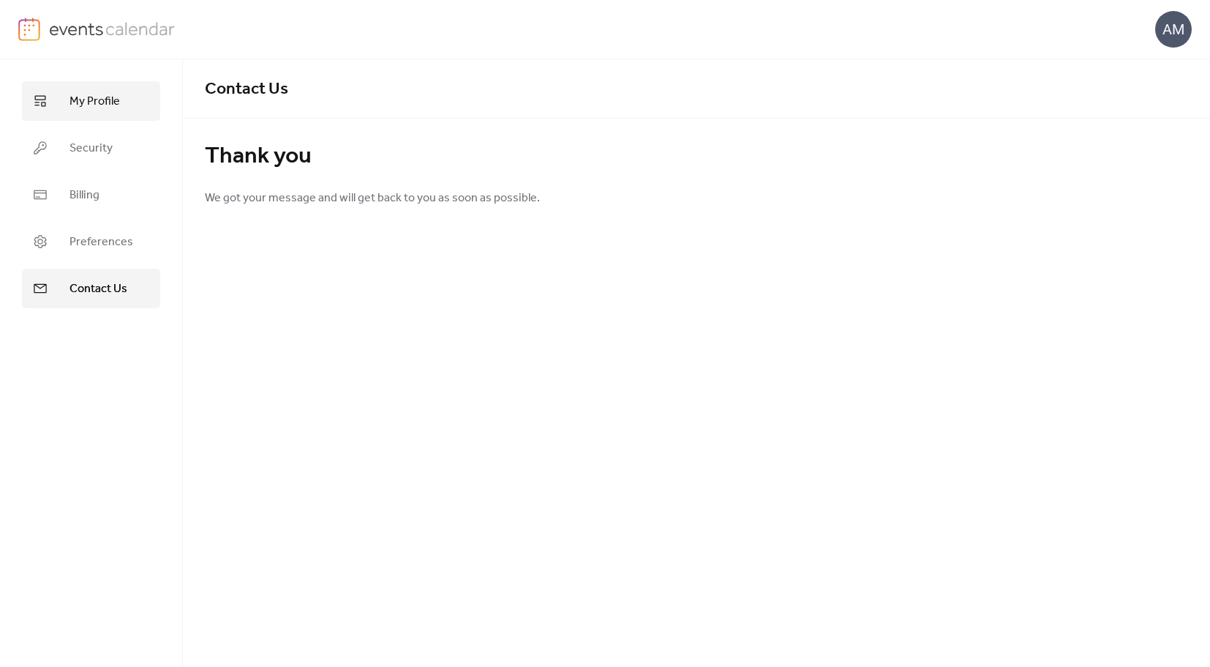
click at [105, 100] on span "My Profile" at bounding box center [95, 102] width 50 height 18
